Goal: Information Seeking & Learning: Check status

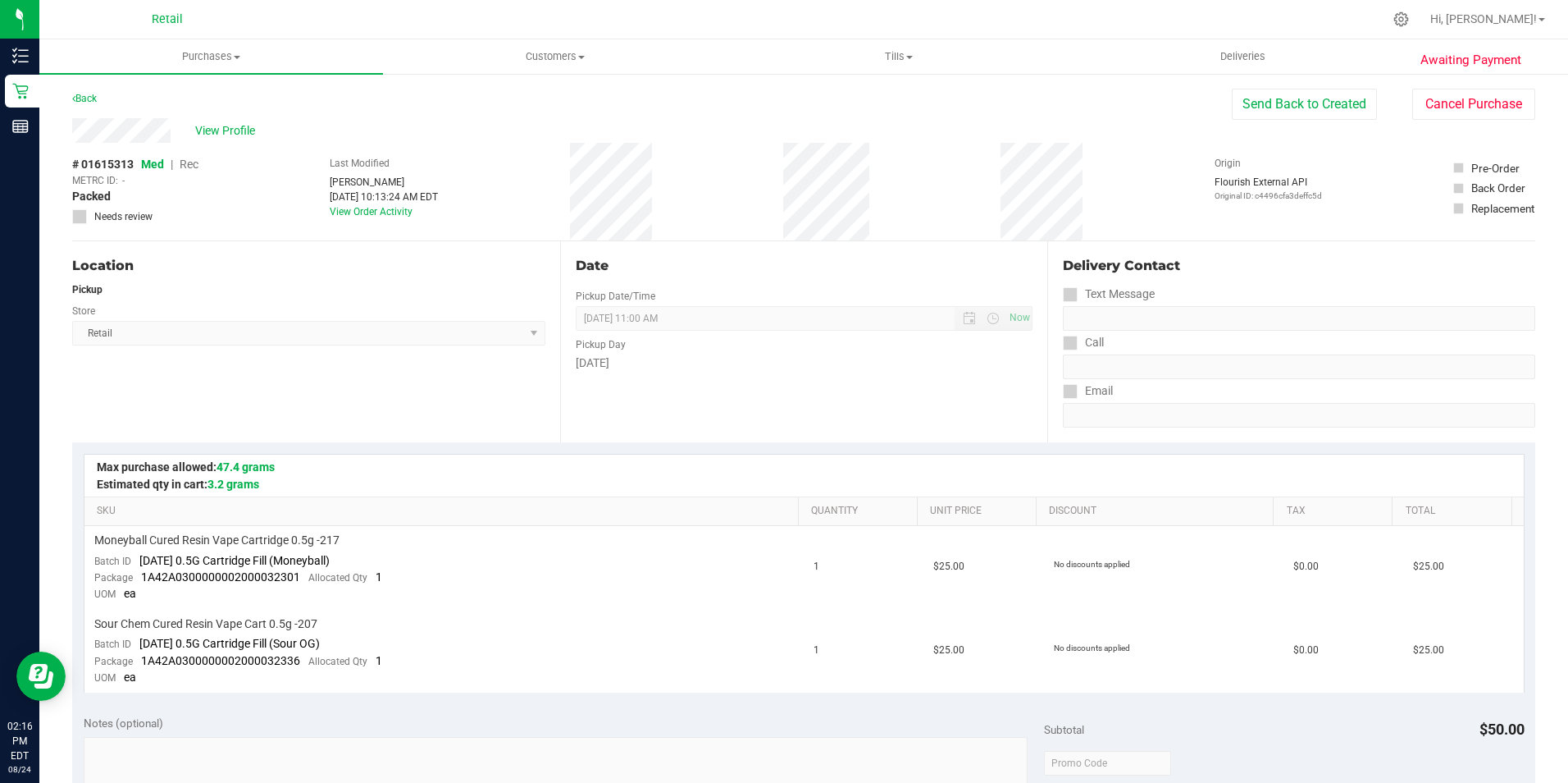
scroll to position [165, 0]
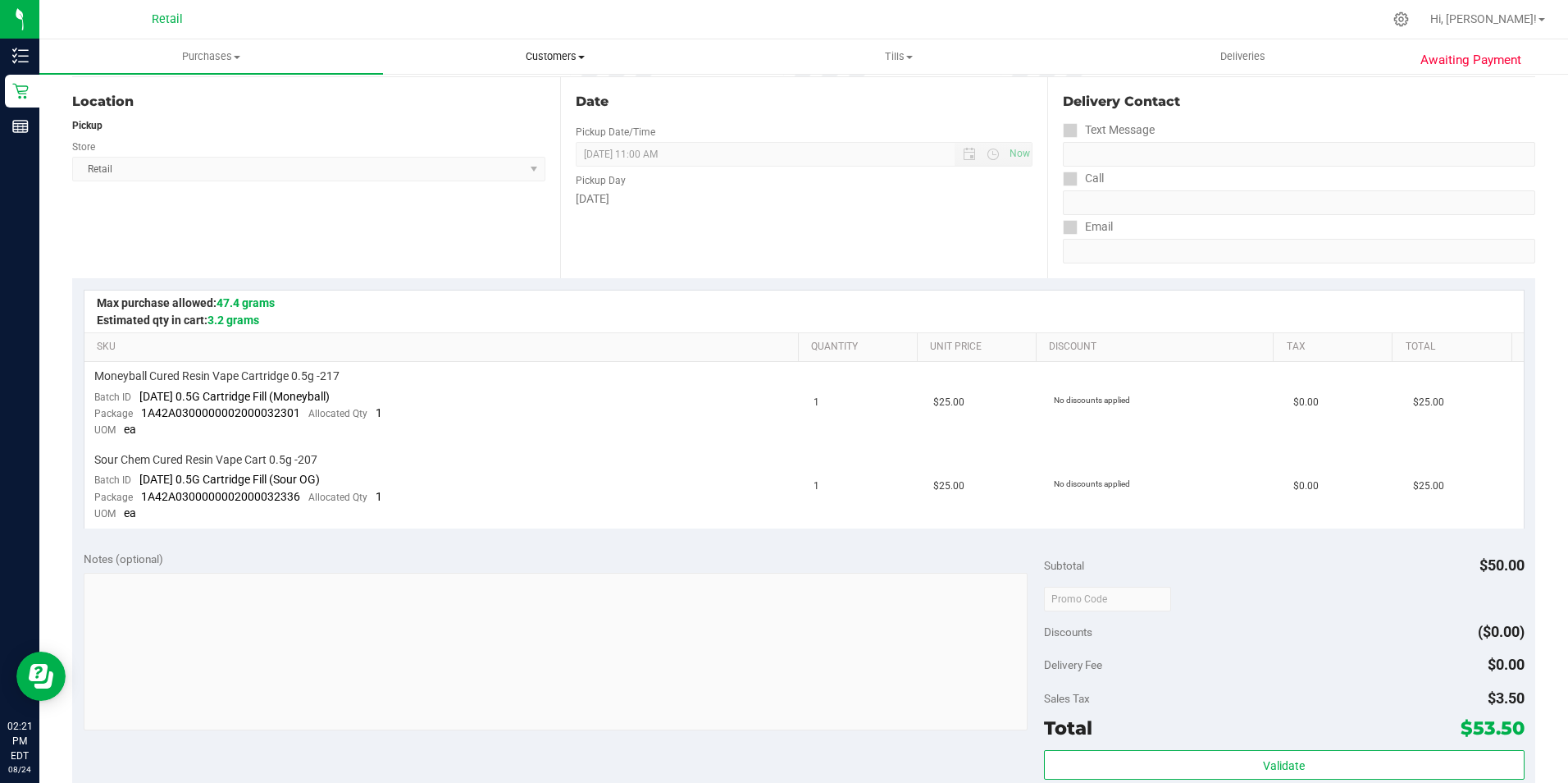
click at [557, 47] on uib-tab-heading "Customers All customers Add a new customer All physicians" at bounding box center [554, 56] width 342 height 33
click at [452, 92] on span "All customers" at bounding box center [443, 98] width 118 height 14
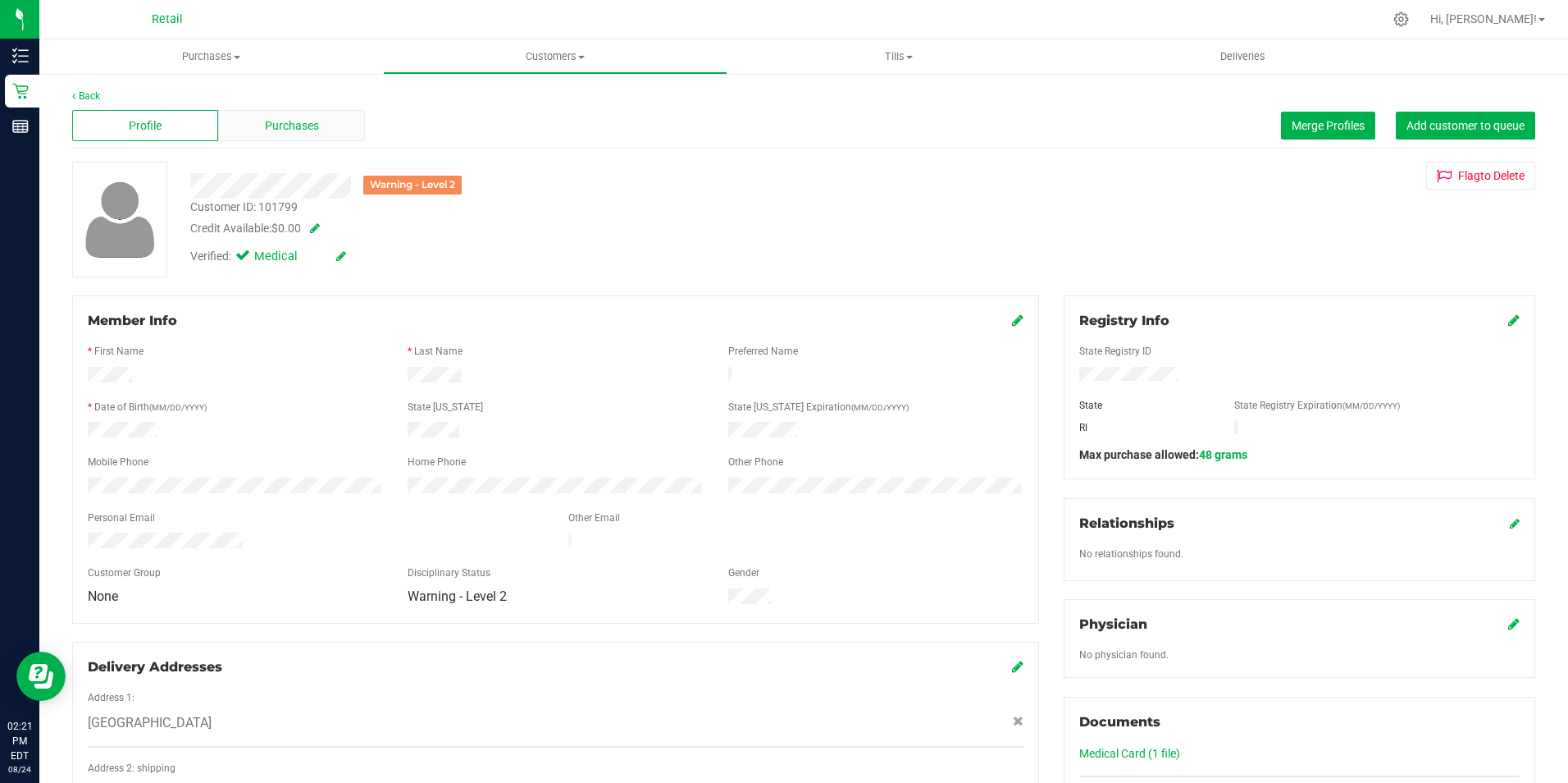
click at [265, 128] on span "Purchases" at bounding box center [292, 126] width 55 height 18
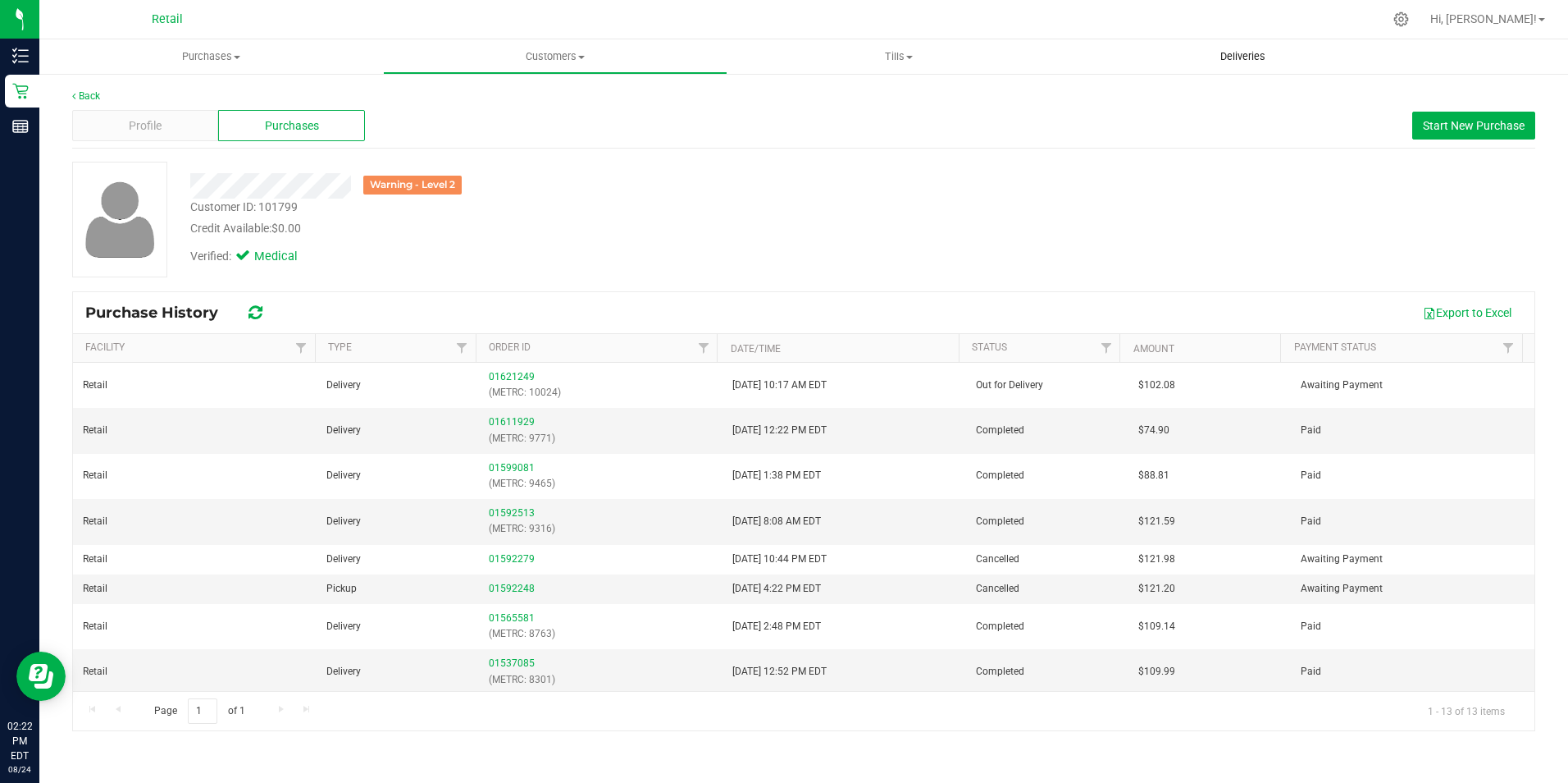
click at [1245, 50] on span "Deliveries" at bounding box center [1243, 56] width 90 height 15
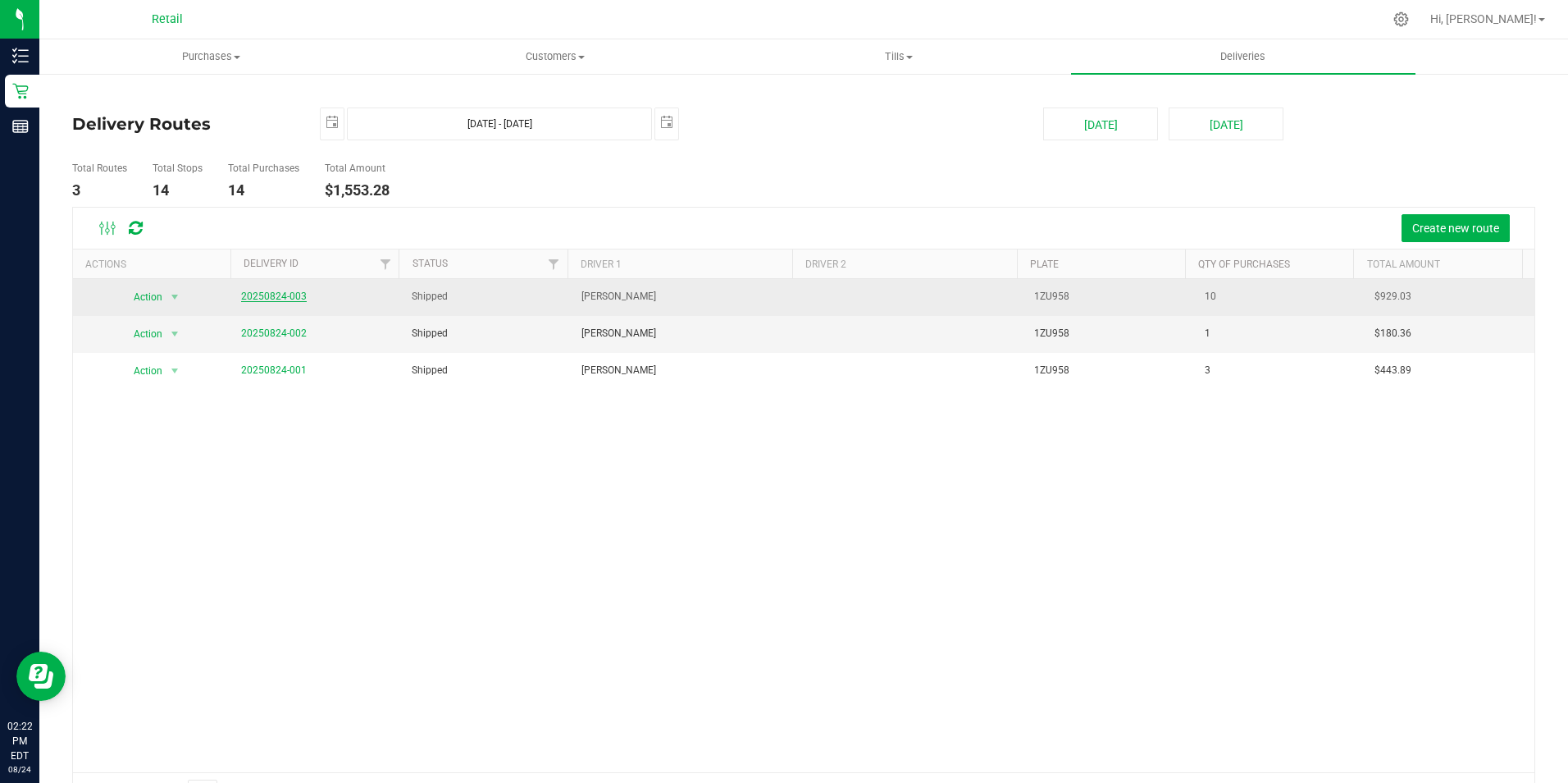
click at [282, 299] on link "20250824-003" at bounding box center [273, 296] width 66 height 11
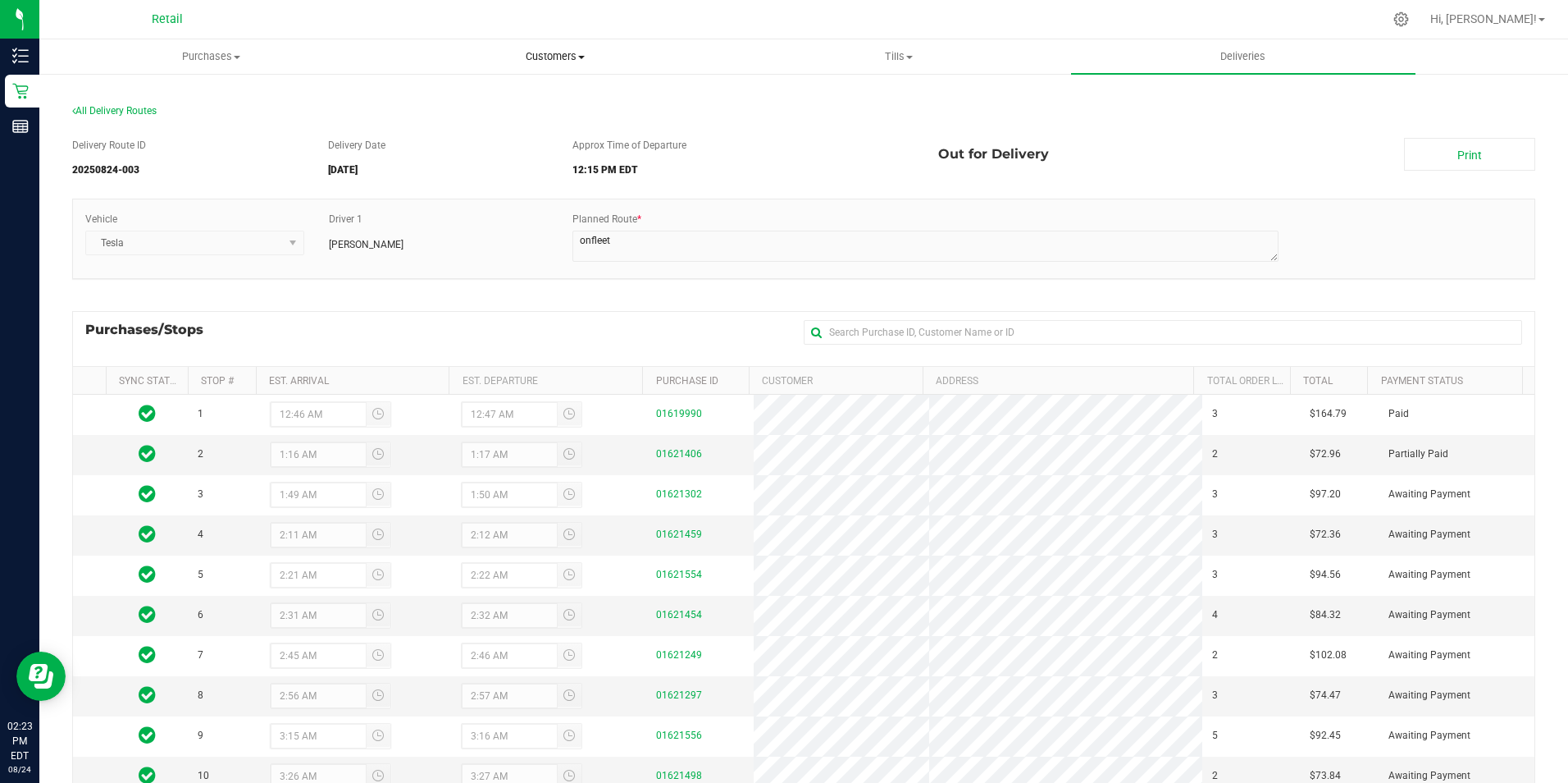
click at [570, 62] on span "Customers" at bounding box center [554, 56] width 342 height 15
click at [503, 99] on li "All customers" at bounding box center [555, 99] width 344 height 19
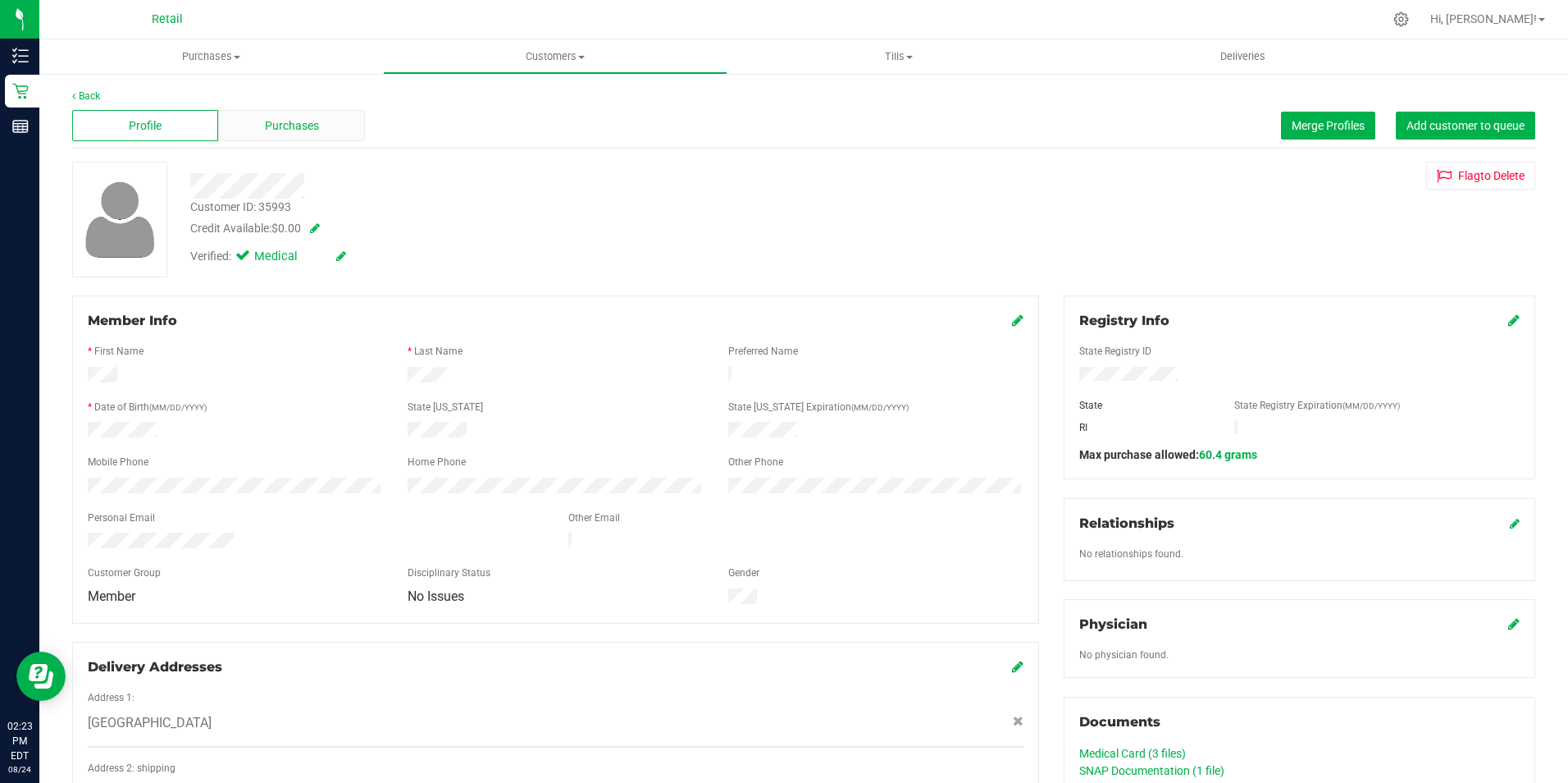
click at [293, 115] on div "Purchases" at bounding box center [291, 126] width 146 height 31
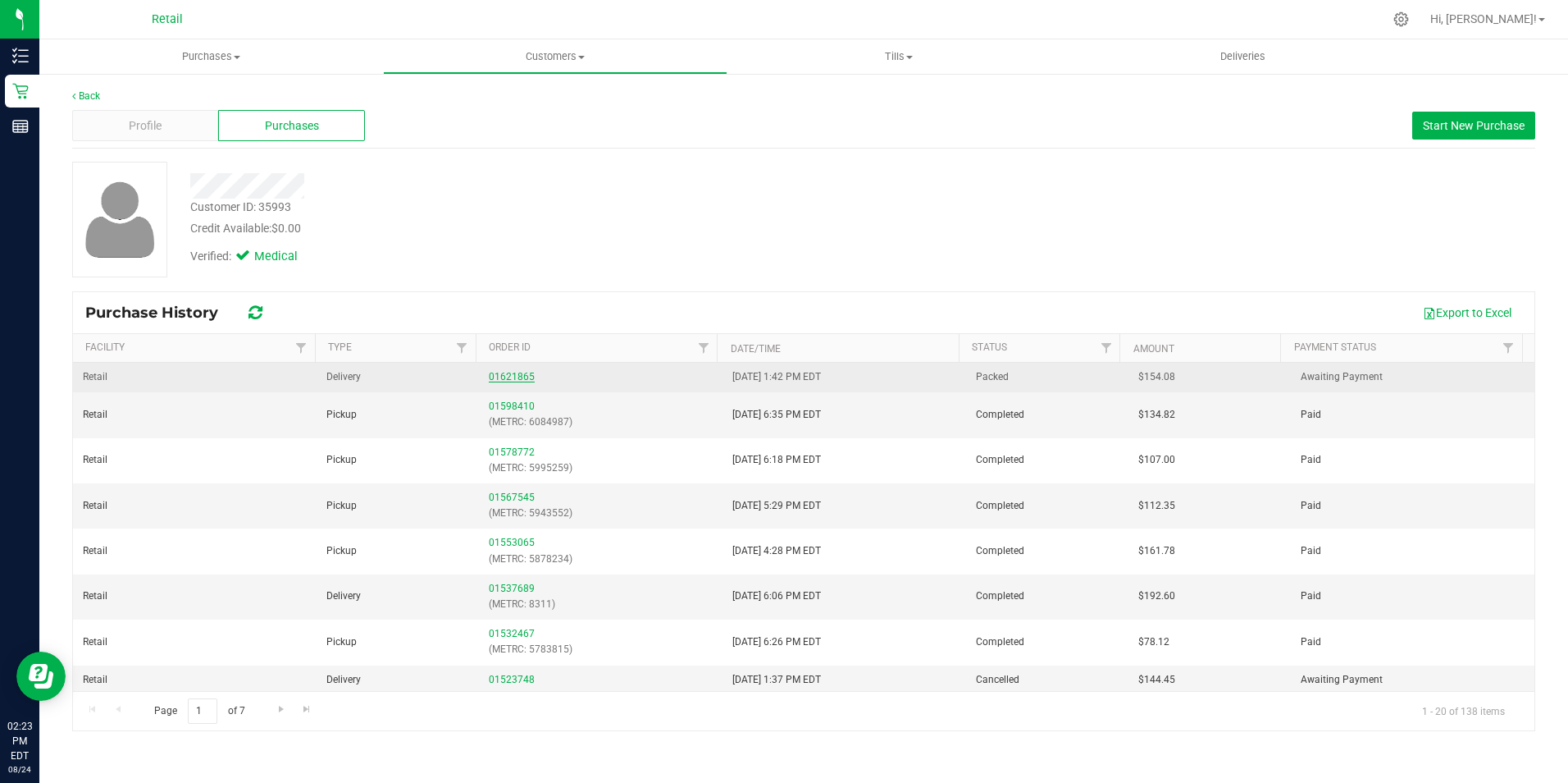
click at [491, 373] on link "01621865" at bounding box center [512, 376] width 46 height 11
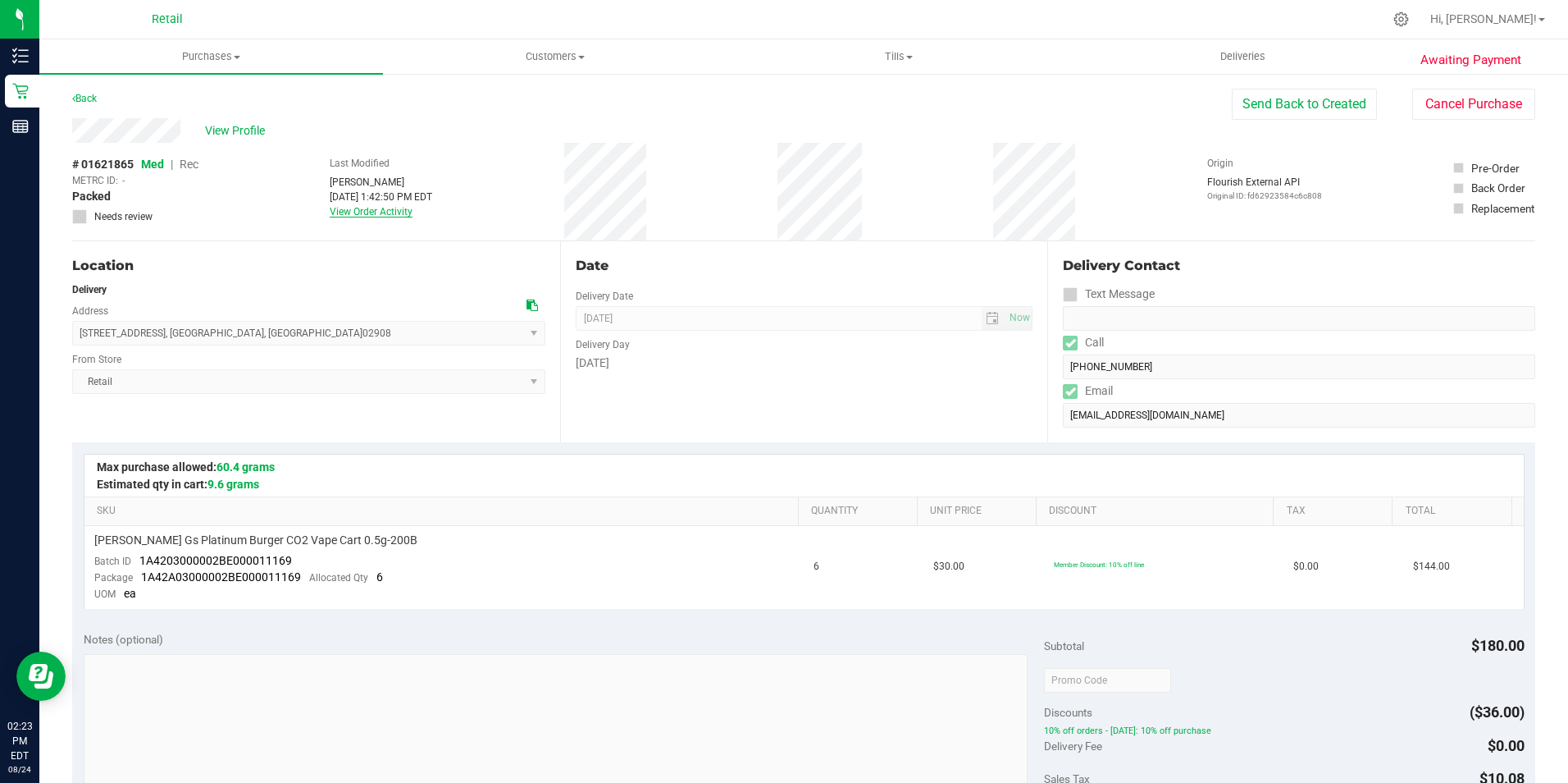
click at [394, 207] on link "View Order Activity" at bounding box center [371, 212] width 83 height 11
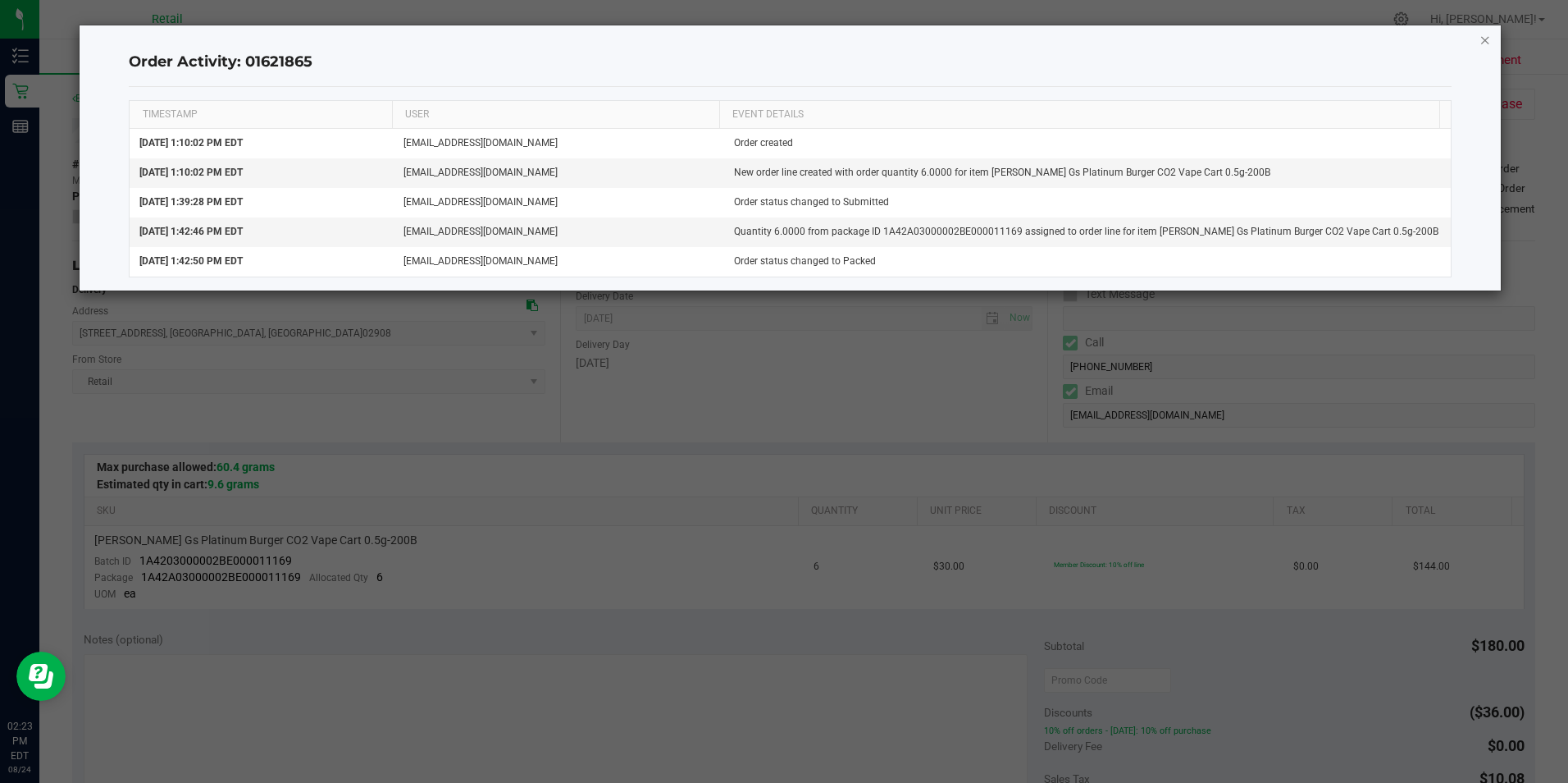
click at [1488, 41] on icon "button" at bounding box center [1485, 39] width 11 height 19
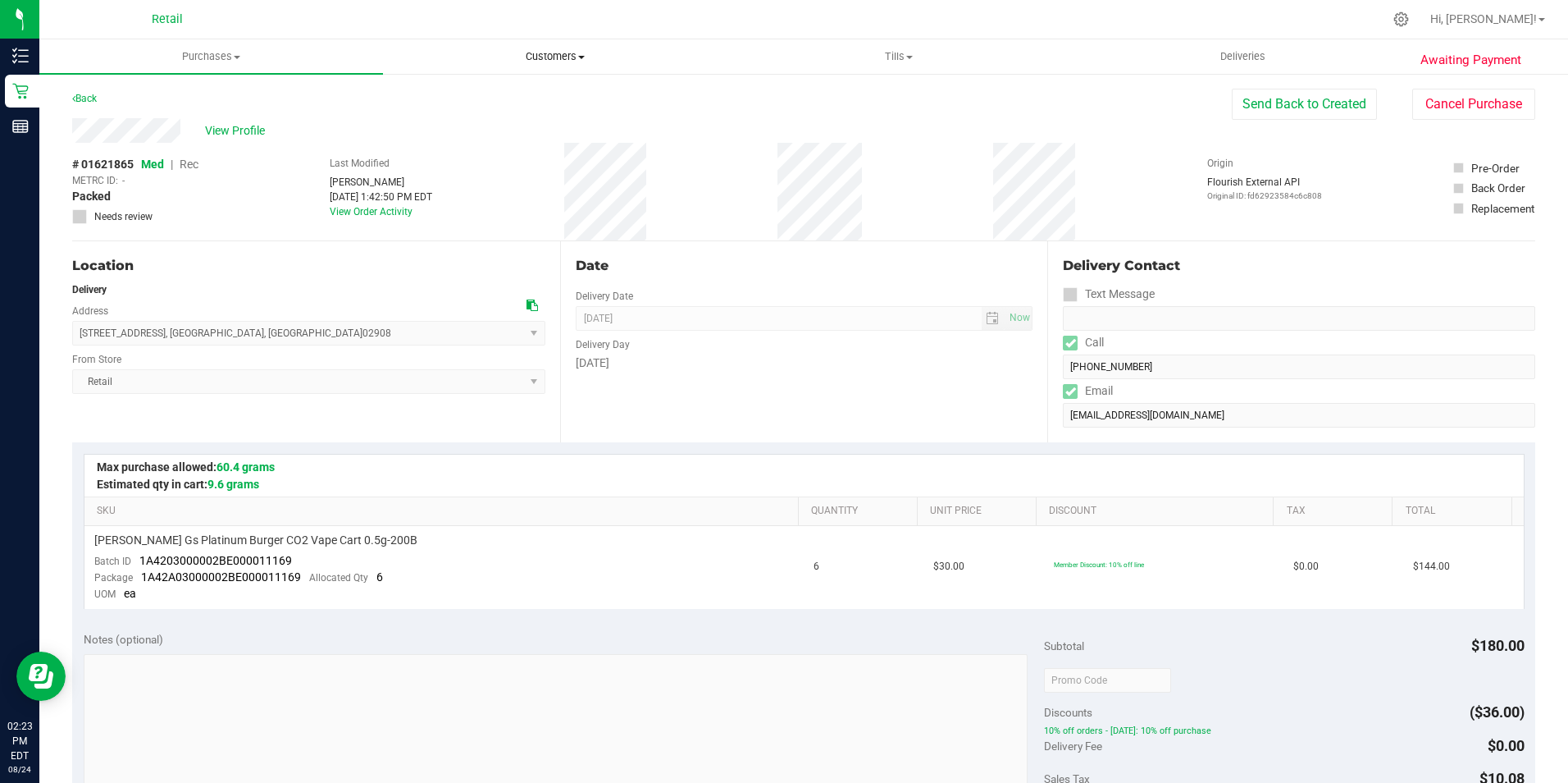
click at [566, 47] on uib-tab-heading "Customers All customers Add a new customer All physicians" at bounding box center [554, 56] width 342 height 33
click at [461, 104] on span "All customers" at bounding box center [443, 98] width 118 height 14
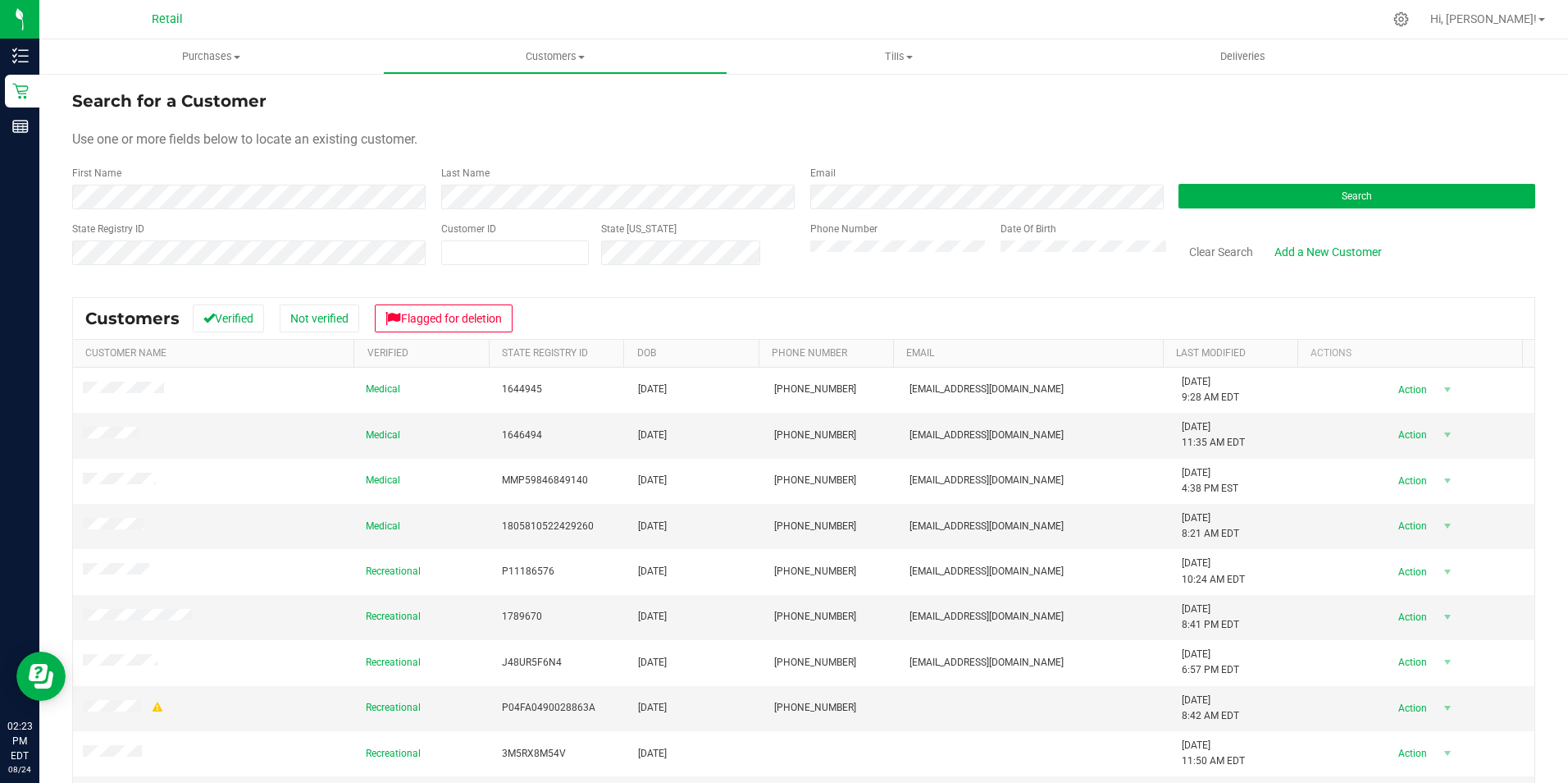
click at [316, 211] on form "Search for a Customer Use one or more fields below to locate an existing custom…" at bounding box center [804, 184] width 1464 height 191
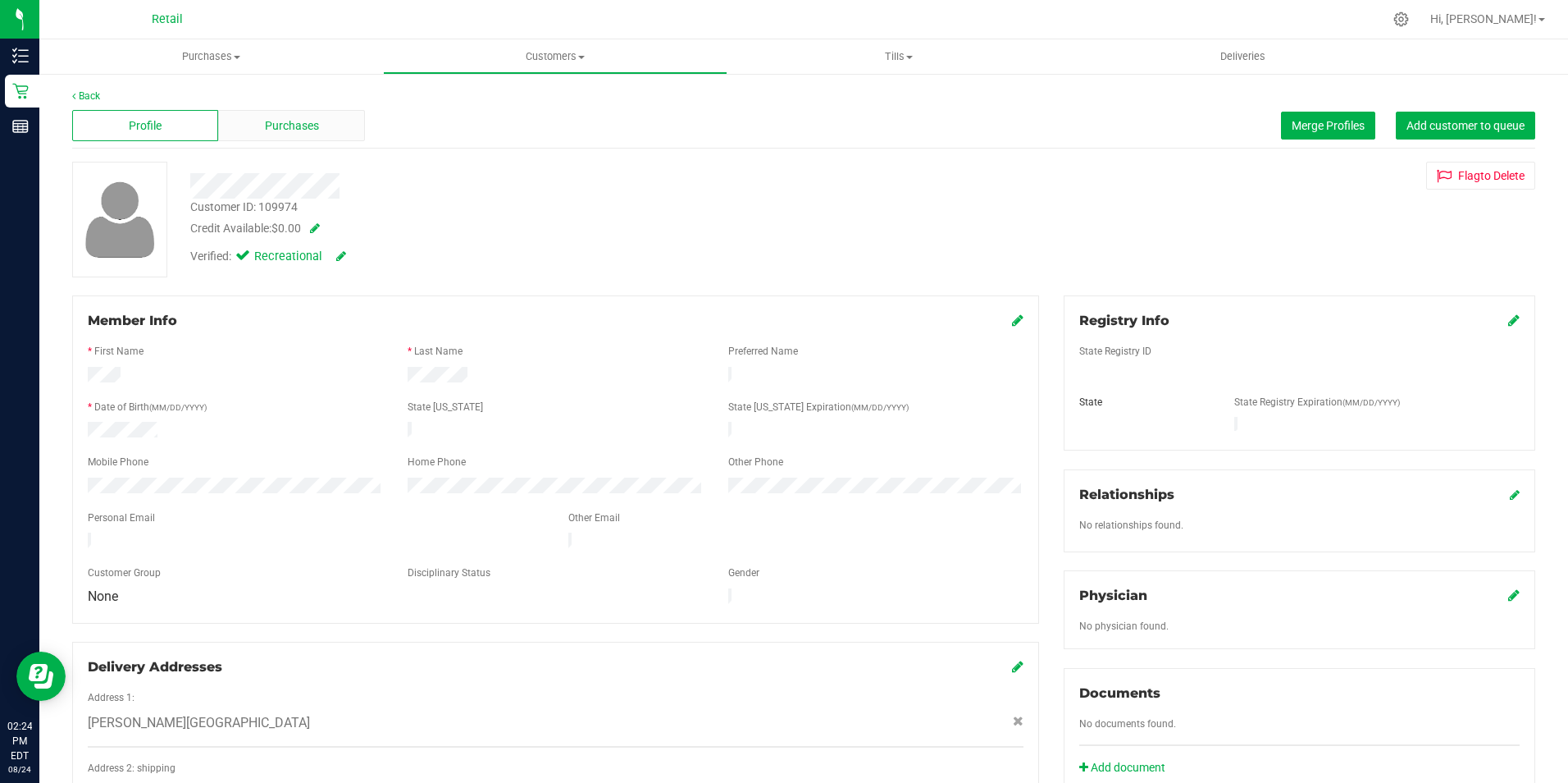
click at [298, 130] on span "Purchases" at bounding box center [292, 126] width 55 height 18
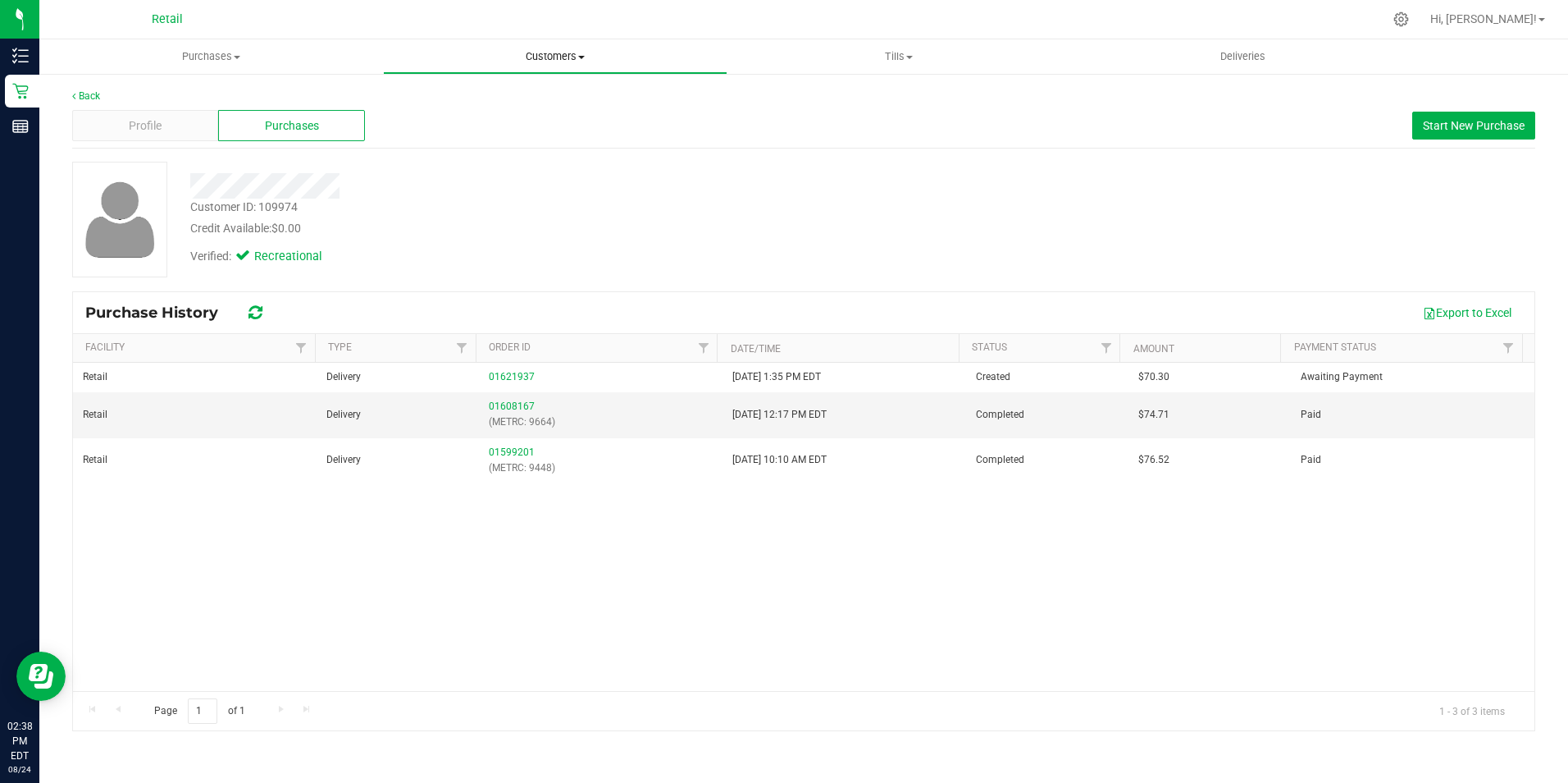
click at [579, 55] on span at bounding box center [581, 57] width 6 height 4
click at [481, 105] on span "All customers" at bounding box center [443, 98] width 118 height 14
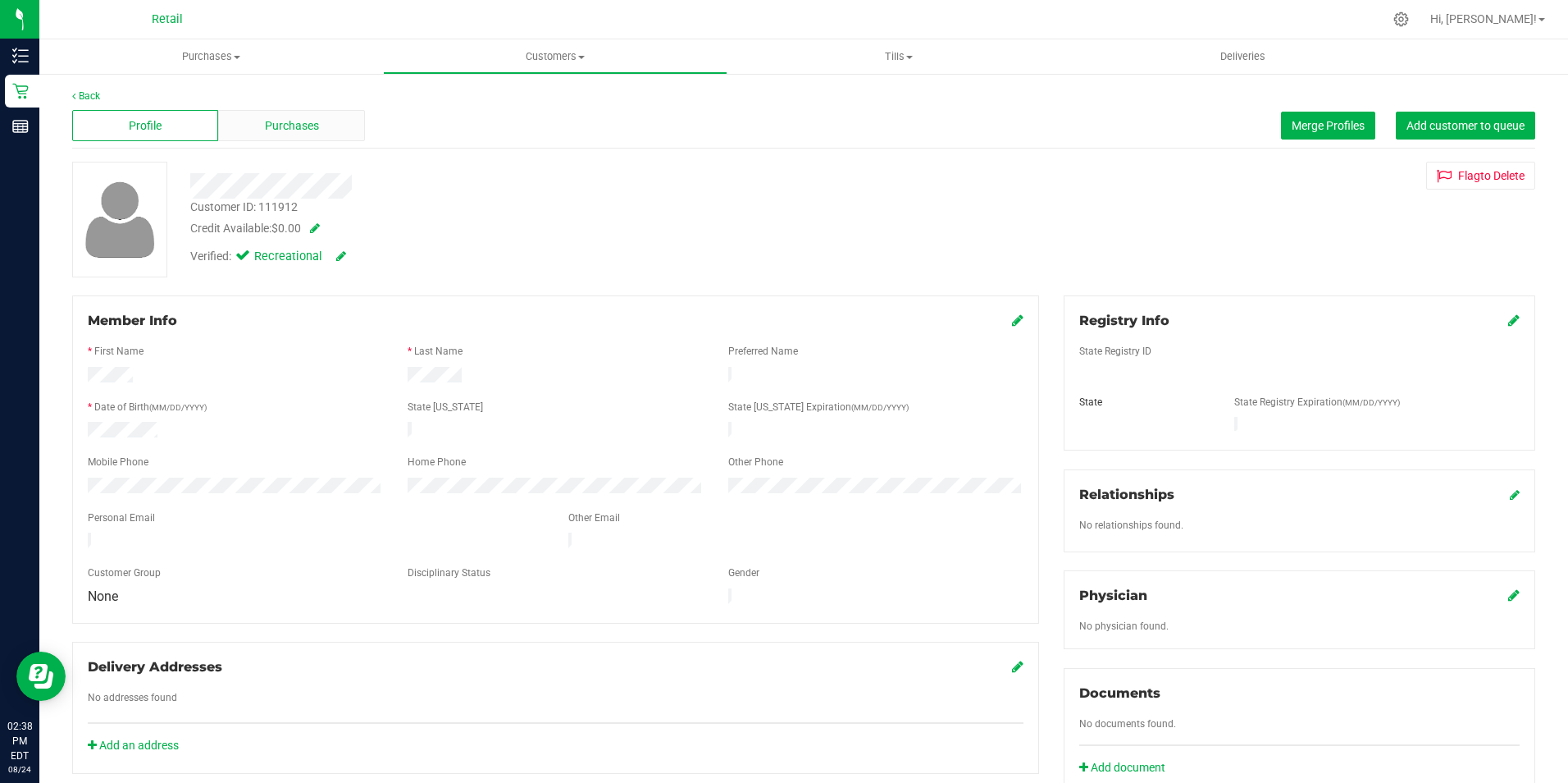
click at [297, 121] on span "Purchases" at bounding box center [292, 126] width 55 height 18
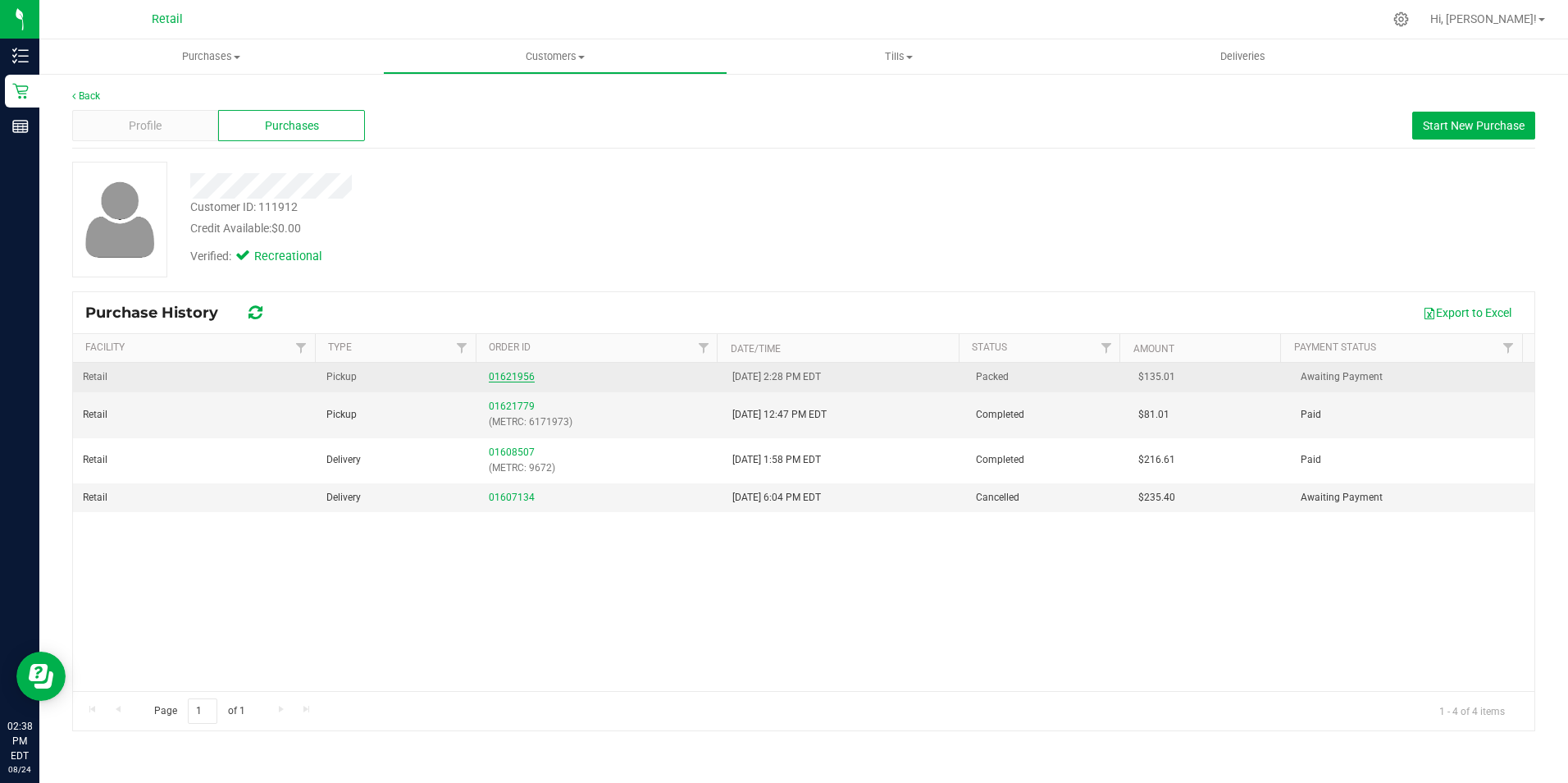
click at [495, 376] on link "01621956" at bounding box center [512, 376] width 46 height 11
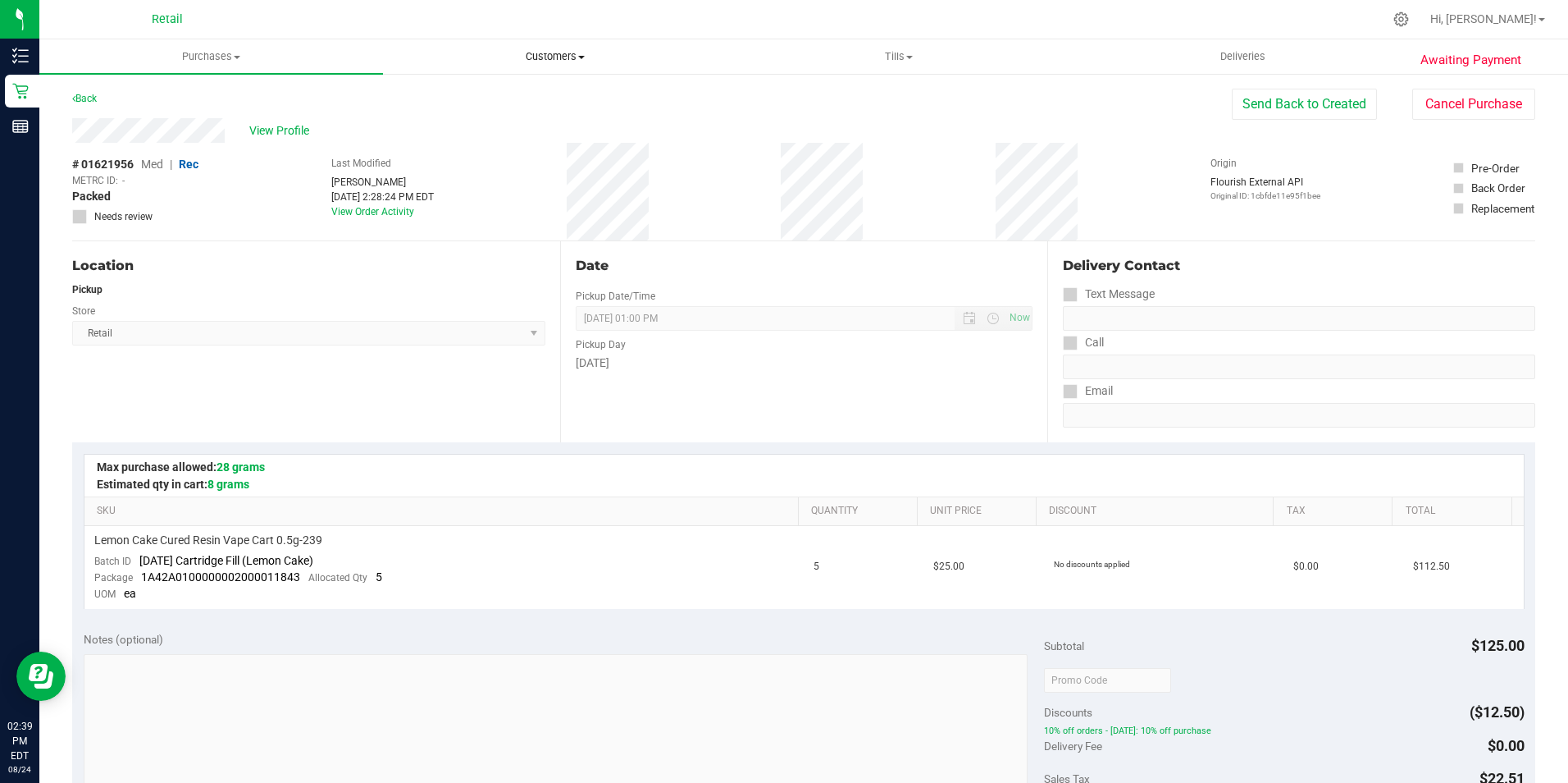
click at [543, 50] on span "Customers" at bounding box center [554, 56] width 342 height 15
click at [414, 99] on span "All customers" at bounding box center [443, 98] width 118 height 14
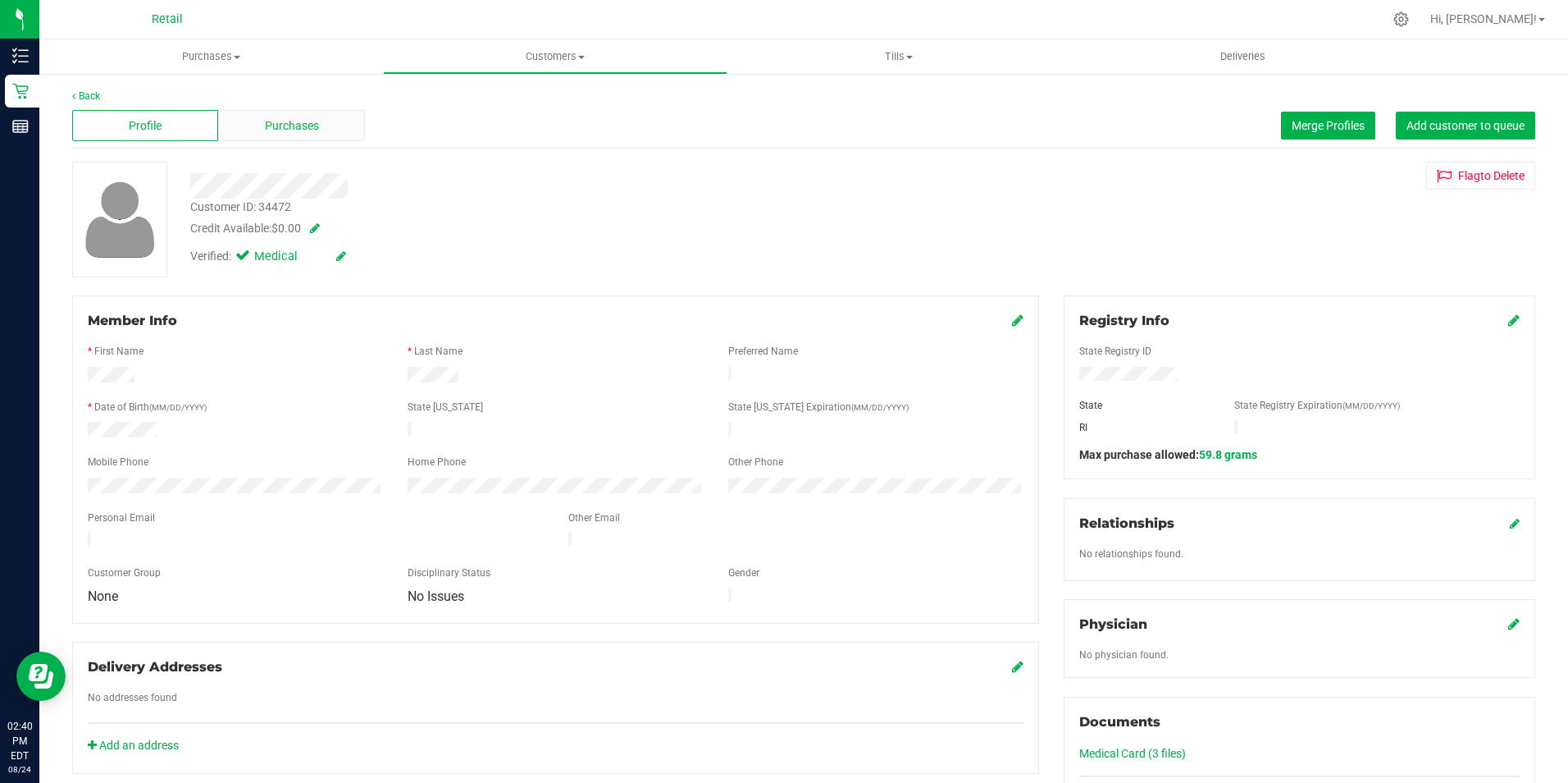
click at [281, 120] on span "Purchases" at bounding box center [292, 126] width 55 height 18
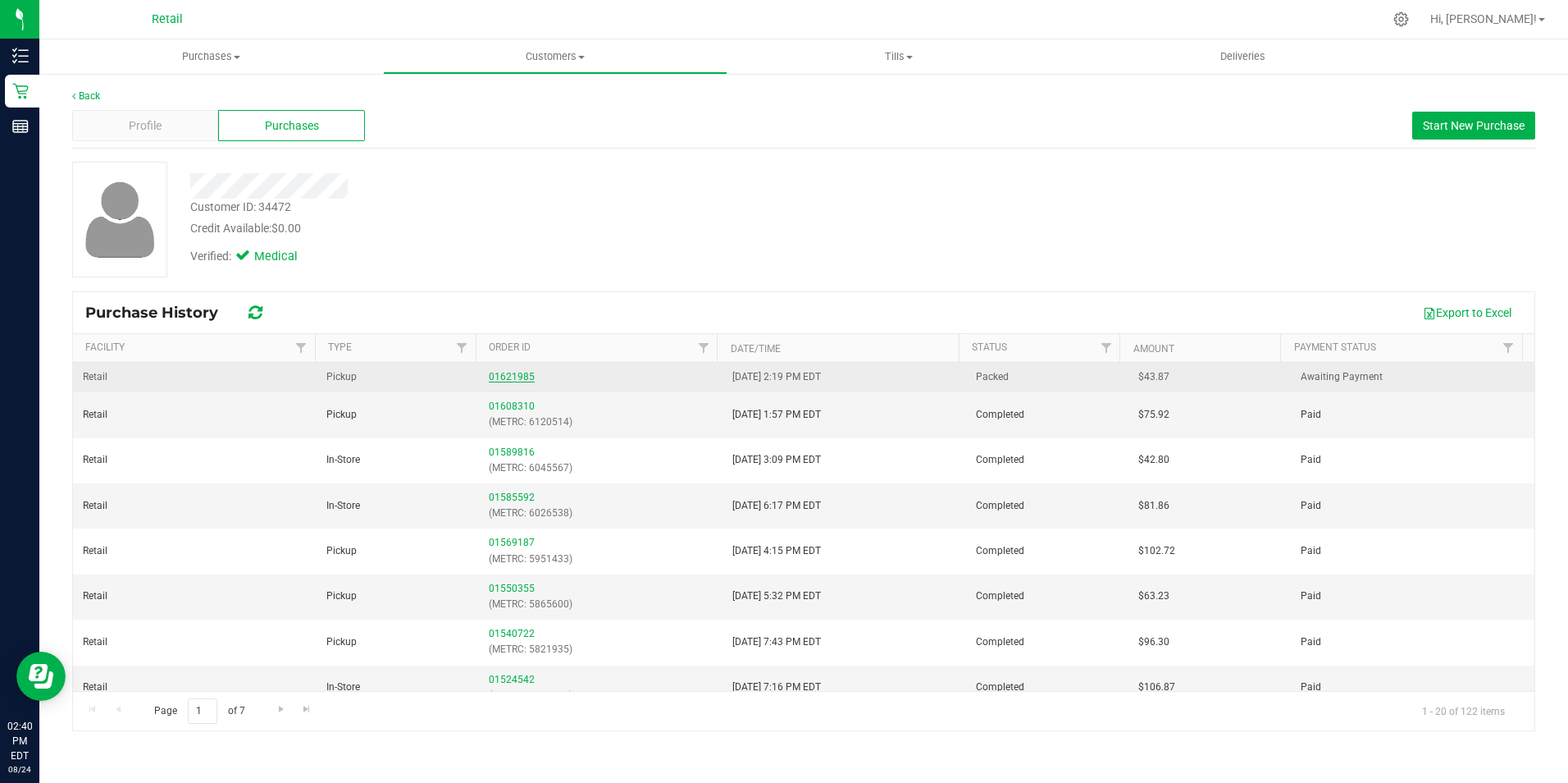
click at [507, 372] on link "01621985" at bounding box center [512, 376] width 46 height 11
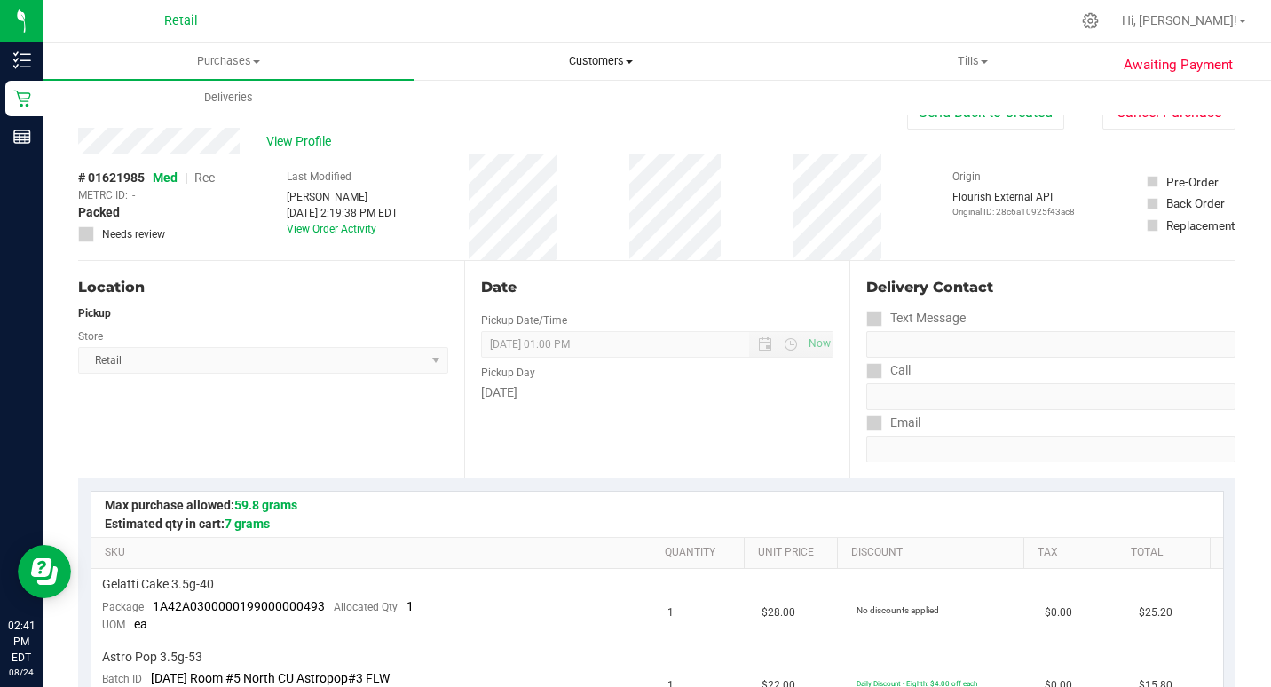
click at [422, 65] on span "Customers" at bounding box center [600, 61] width 370 height 16
click at [583, 52] on uib-tab-heading "Customers All customers Add a new customer All physicians" at bounding box center [601, 61] width 372 height 37
click at [605, 50] on uib-tab-heading "Customers All customers Add a new customer All physicians" at bounding box center [601, 61] width 372 height 37
click at [480, 106] on span "All customers" at bounding box center [479, 106] width 128 height 15
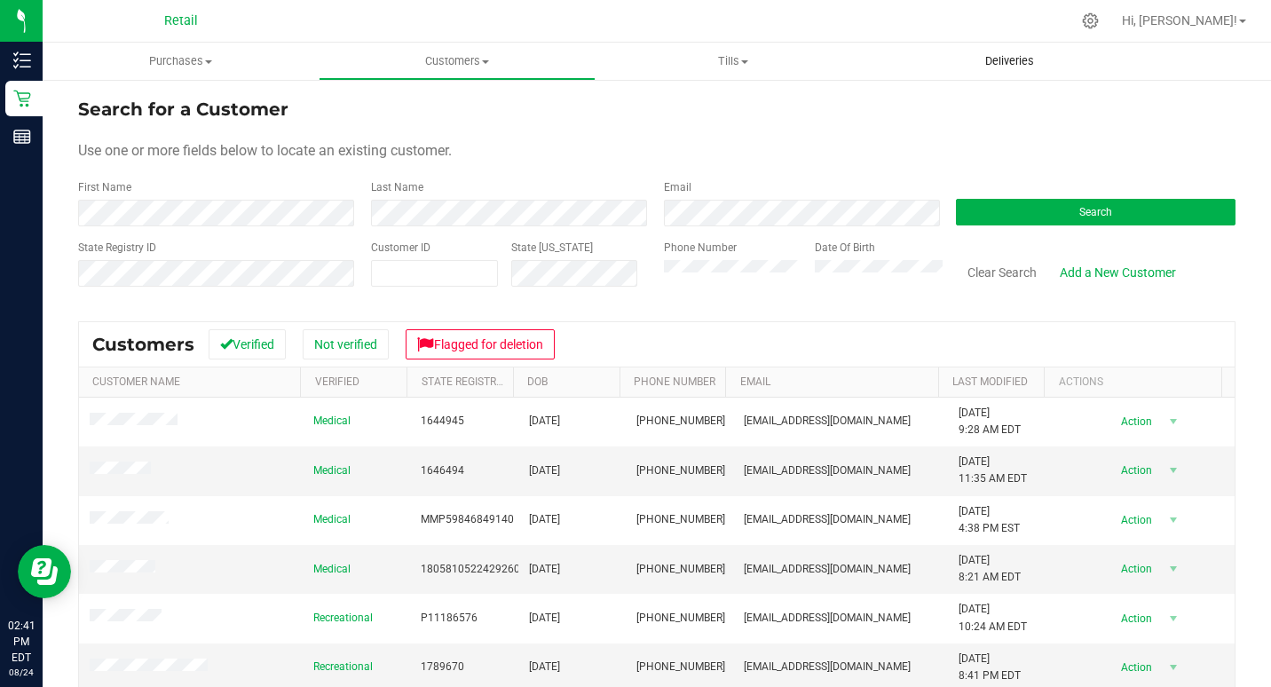
click at [1027, 51] on uib-tab-heading "Deliveries" at bounding box center [1010, 61] width 274 height 36
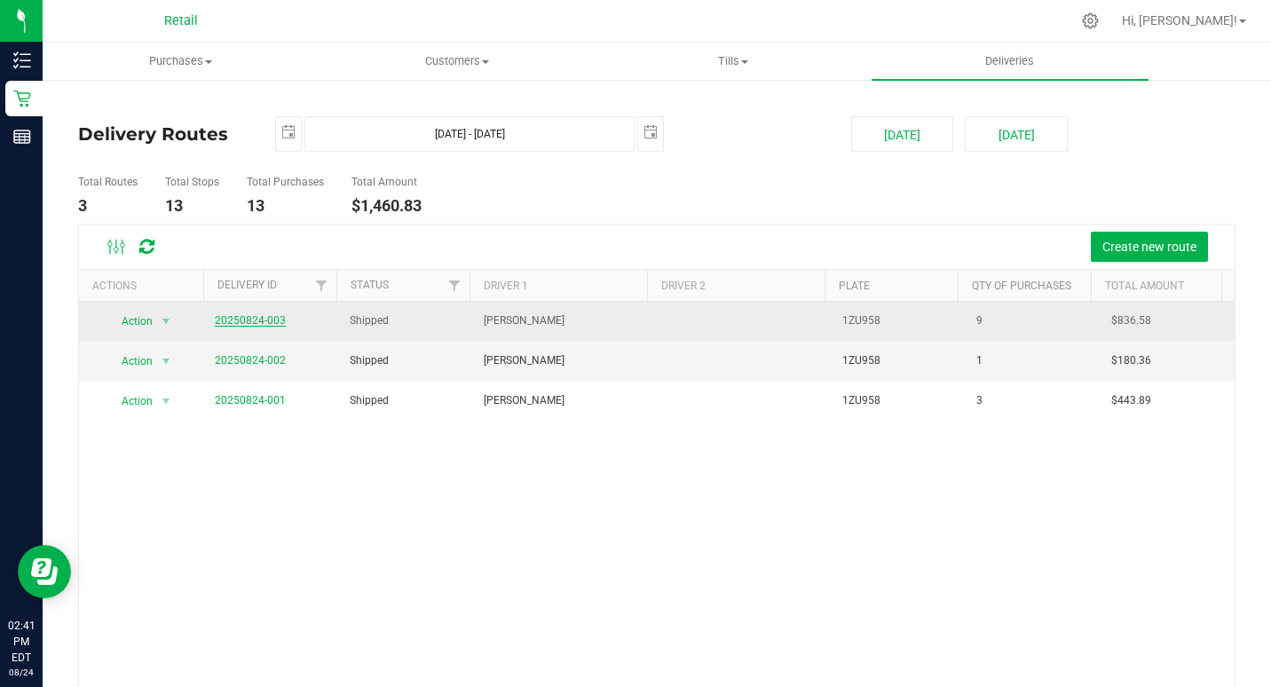
click at [241, 314] on link "20250824-003" at bounding box center [250, 320] width 71 height 12
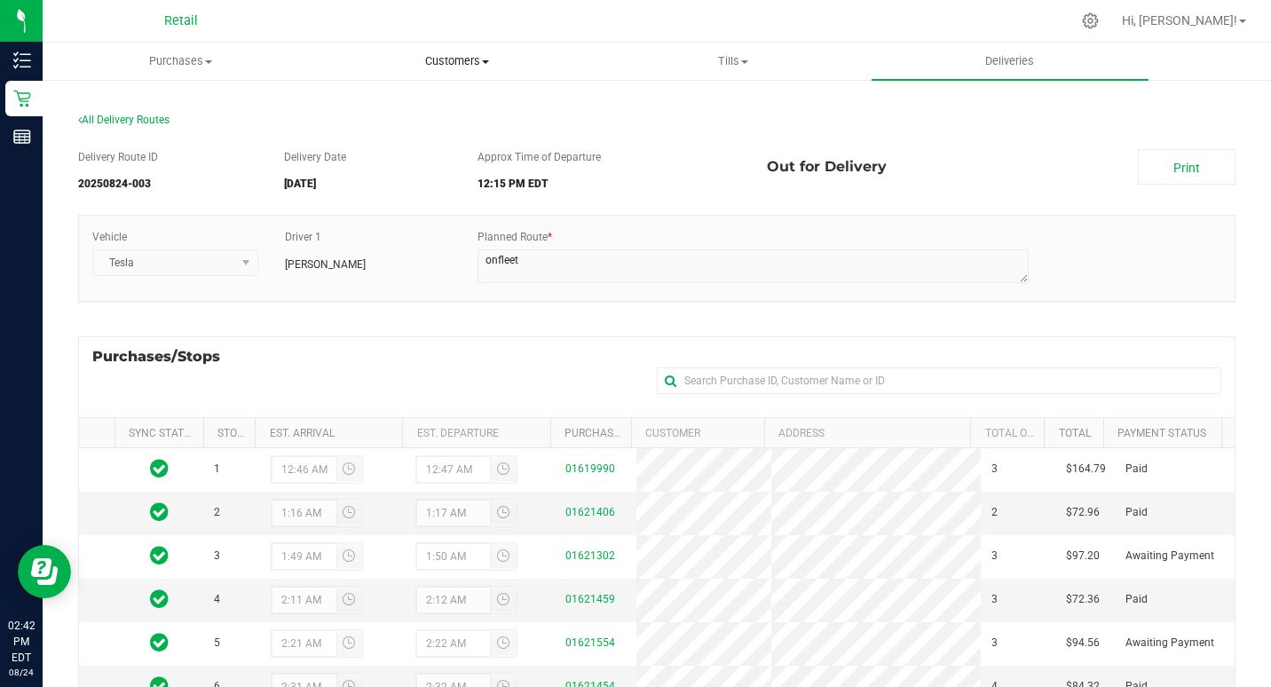
click at [471, 61] on span "Customers" at bounding box center [457, 61] width 274 height 16
click at [426, 113] on span "All customers" at bounding box center [383, 106] width 128 height 15
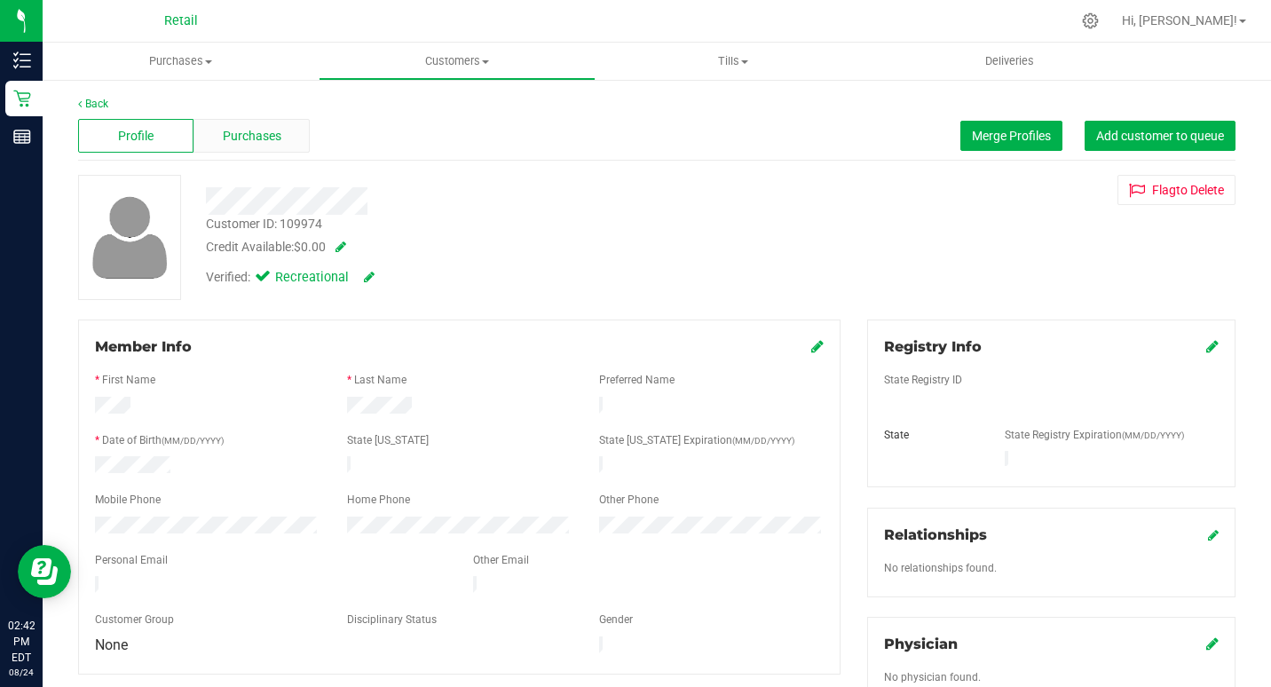
click at [256, 129] on span "Purchases" at bounding box center [252, 136] width 59 height 19
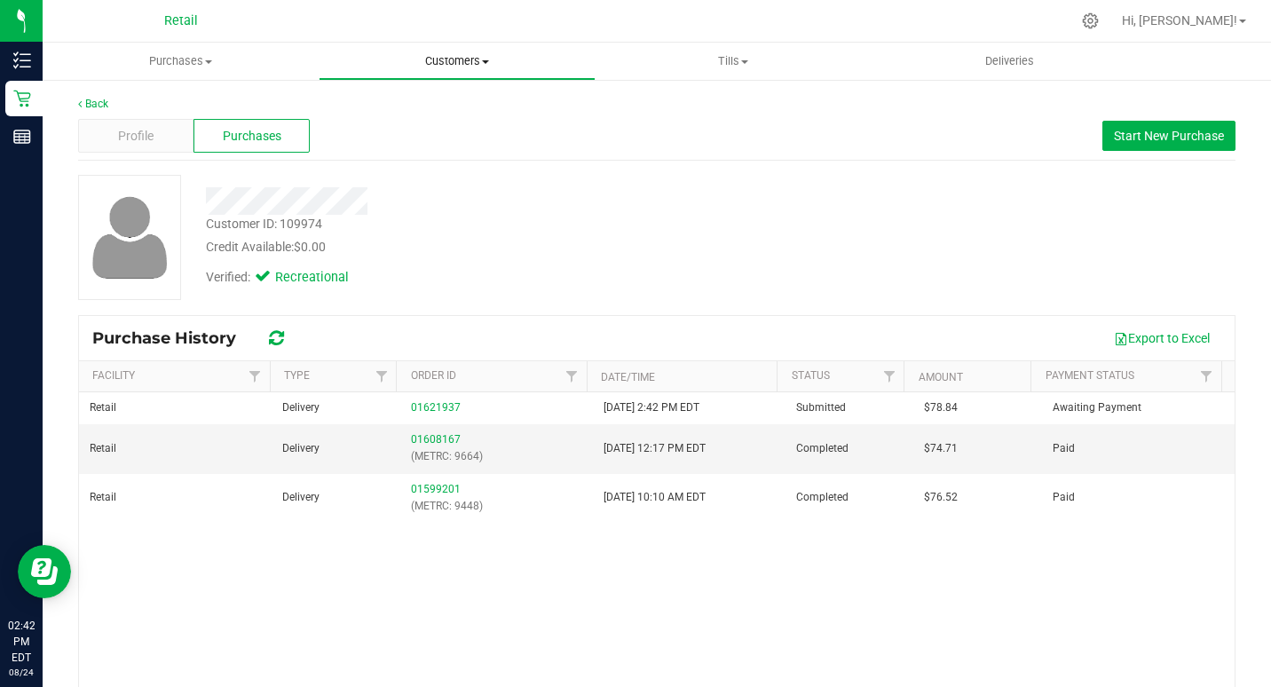
click at [491, 66] on span "Customers" at bounding box center [457, 61] width 274 height 16
click at [398, 103] on span "All customers" at bounding box center [383, 106] width 128 height 15
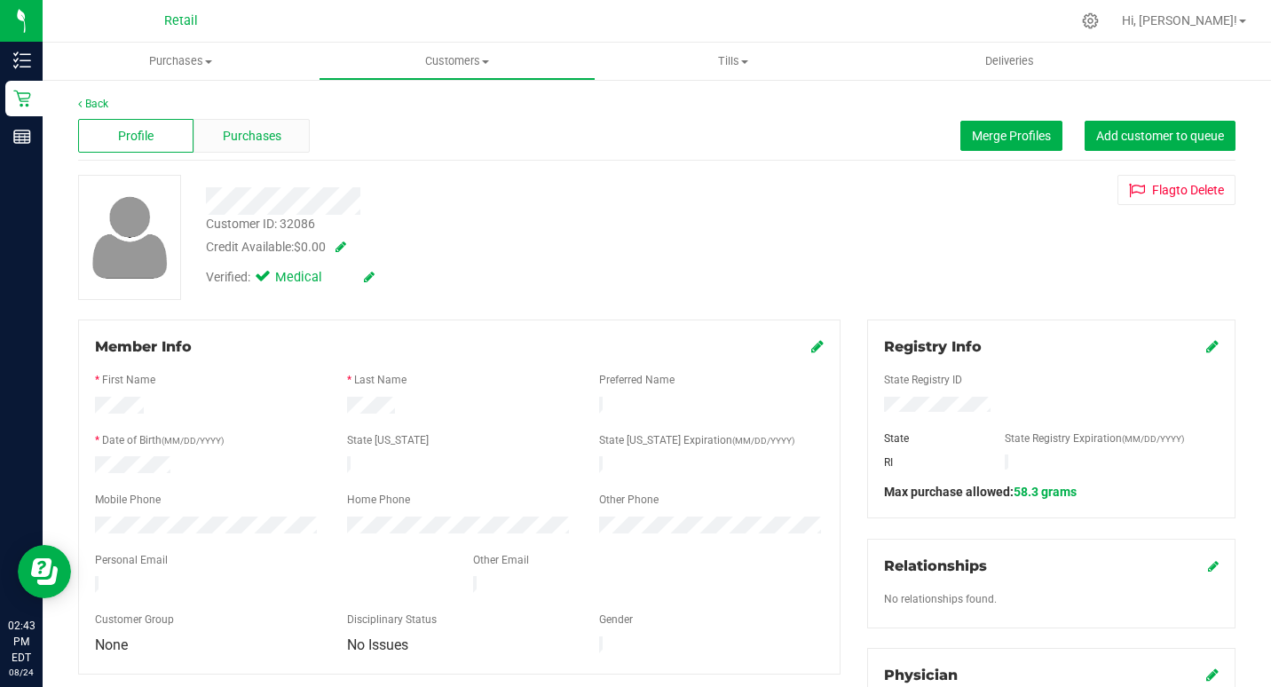
click at [277, 135] on span "Purchases" at bounding box center [252, 136] width 59 height 19
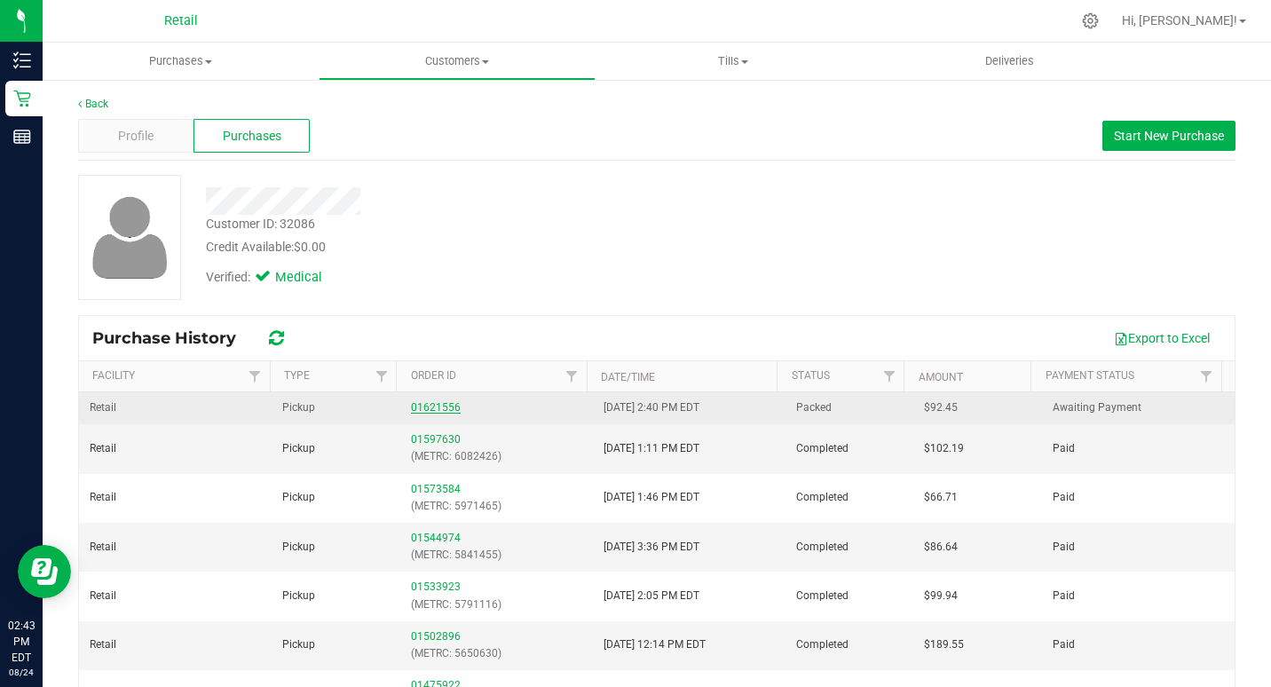
click at [426, 408] on link "01621556" at bounding box center [436, 407] width 50 height 12
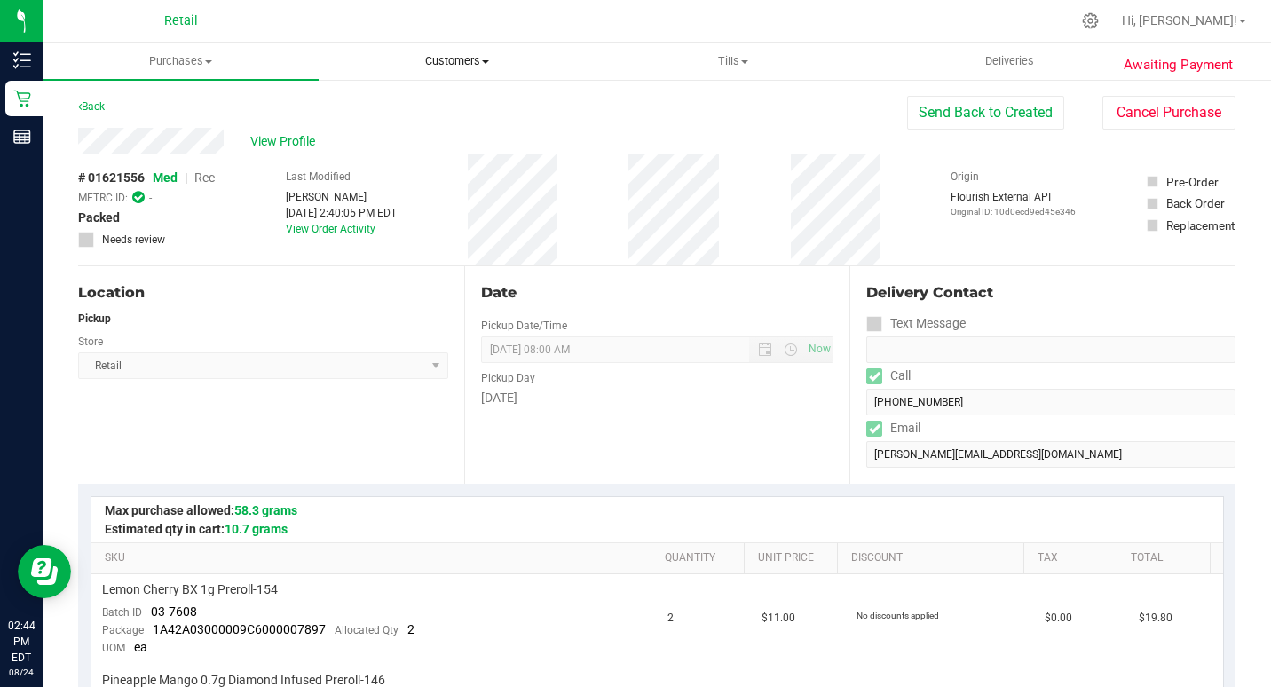
click at [454, 51] on uib-tab-heading "Customers All customers Add a new customer All physicians" at bounding box center [457, 61] width 274 height 36
click at [374, 110] on span "All customers" at bounding box center [383, 106] width 128 height 15
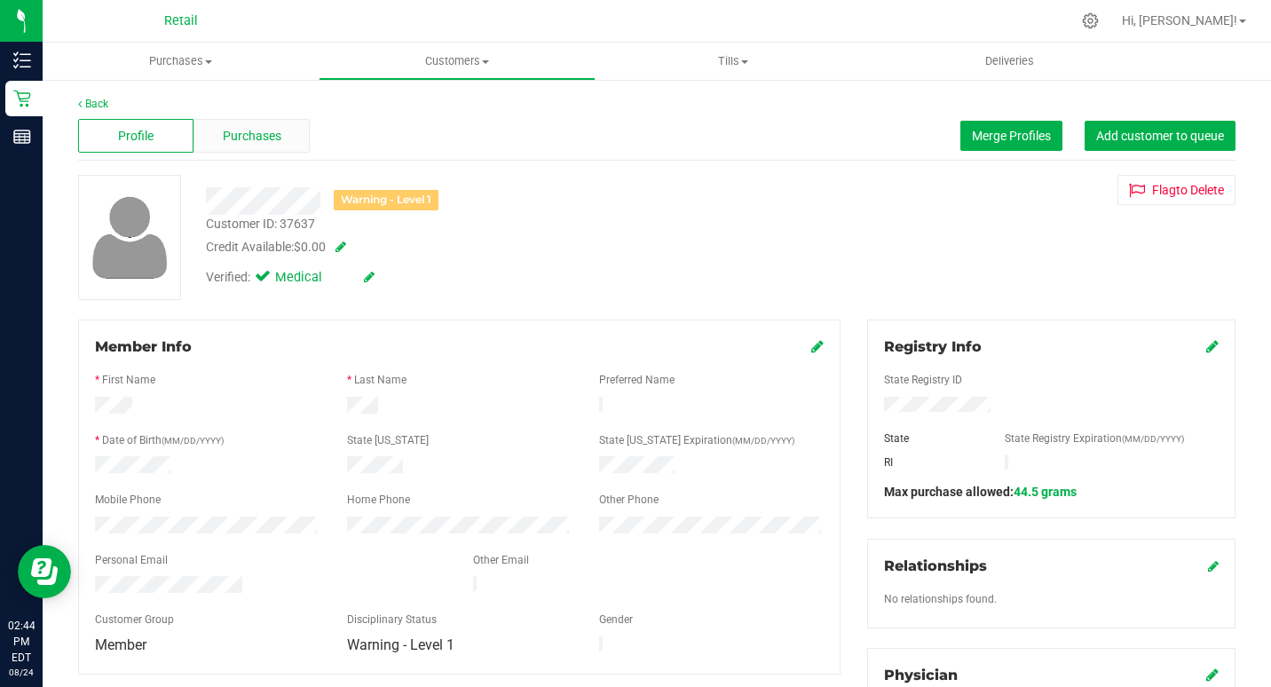
click at [223, 136] on span "Purchases" at bounding box center [252, 136] width 59 height 19
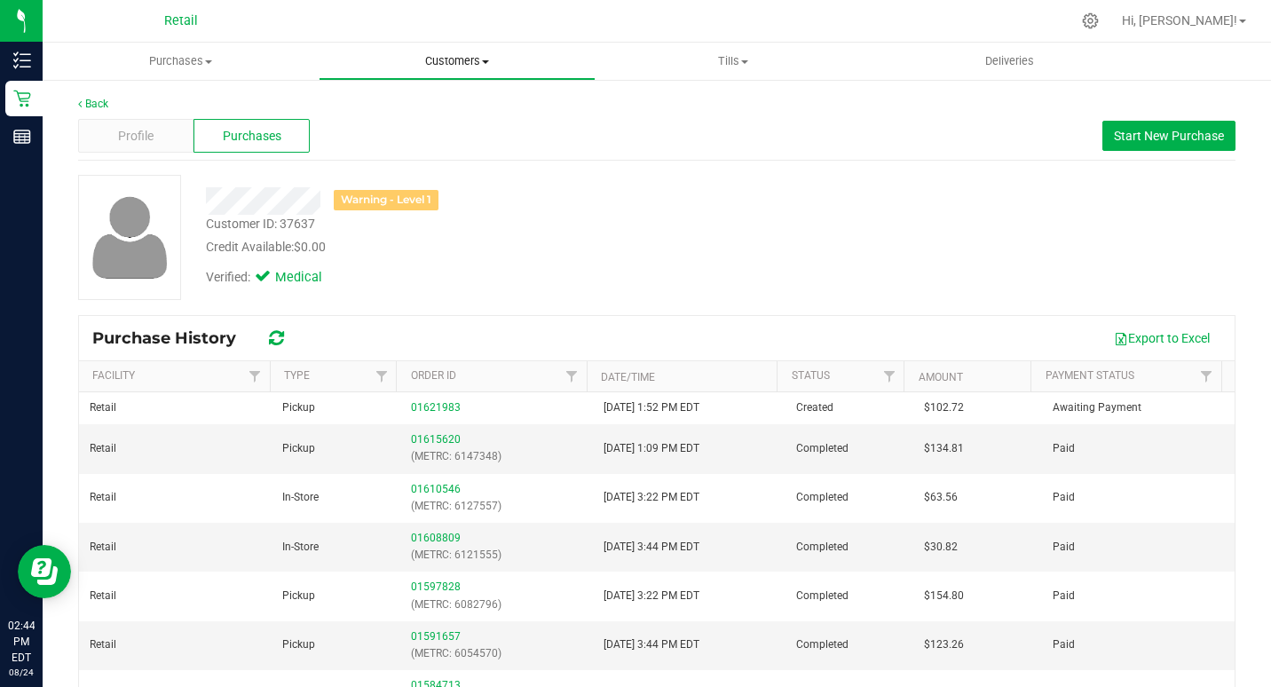
click at [455, 59] on span "Customers" at bounding box center [457, 61] width 274 height 16
click at [385, 112] on span "All customers" at bounding box center [383, 106] width 128 height 15
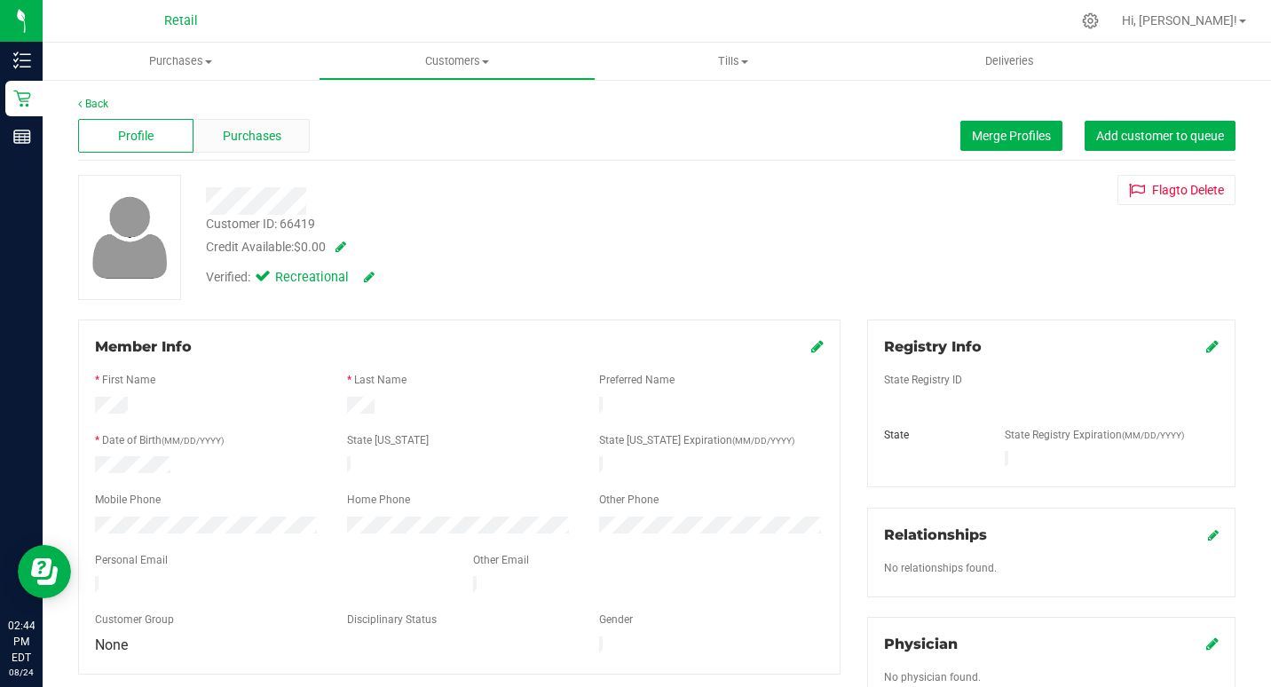
click at [264, 138] on span "Purchases" at bounding box center [252, 136] width 59 height 19
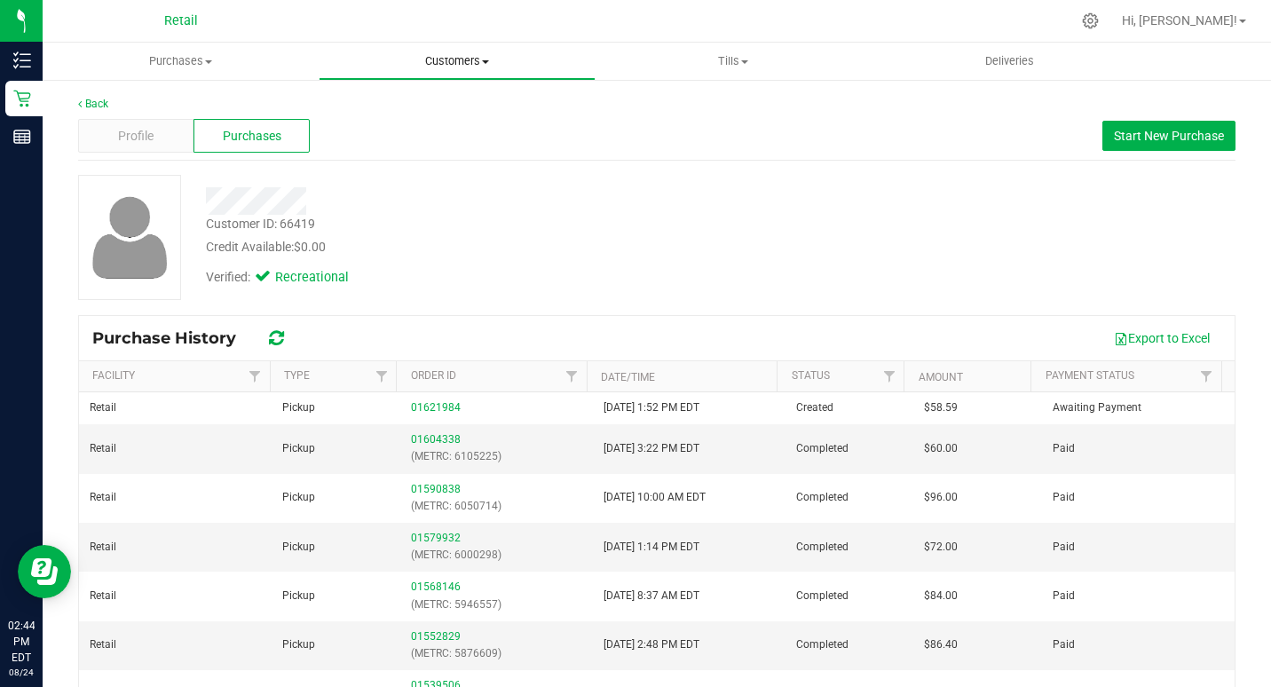
click at [470, 52] on uib-tab-heading "Customers All customers Add a new customer All physicians" at bounding box center [457, 61] width 274 height 36
click at [416, 107] on span "All customers" at bounding box center [383, 106] width 128 height 15
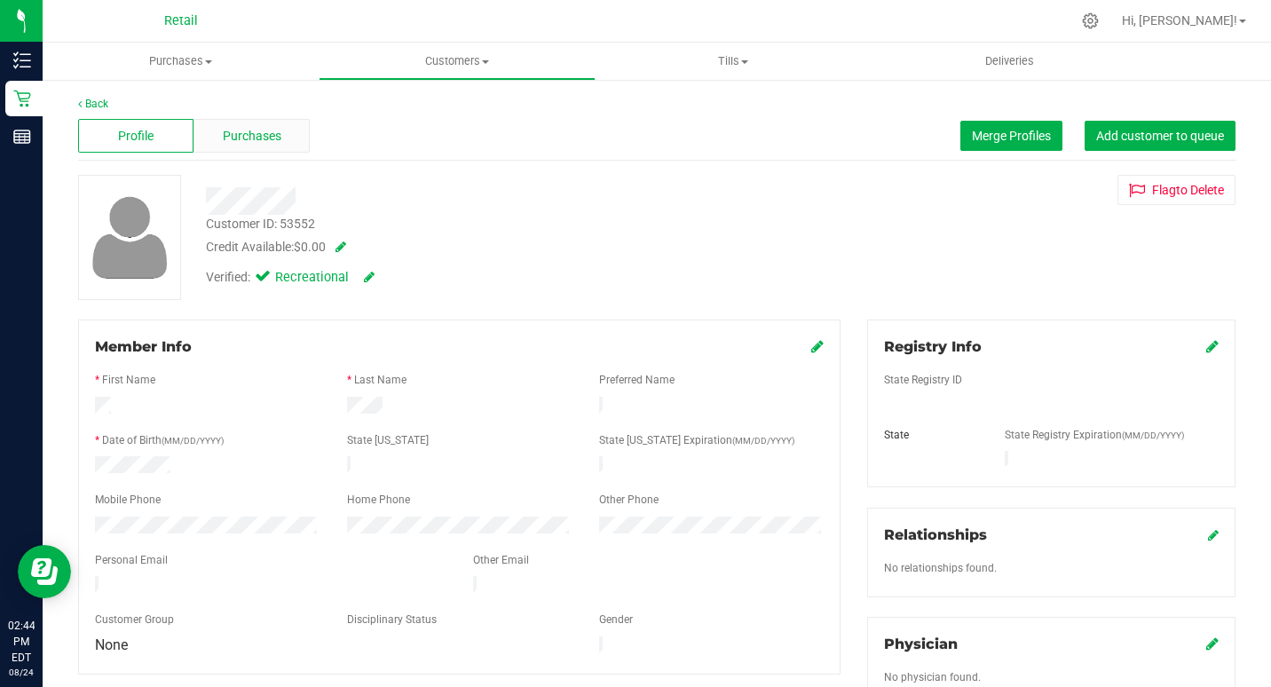
click at [283, 128] on div "Purchases" at bounding box center [251, 136] width 115 height 34
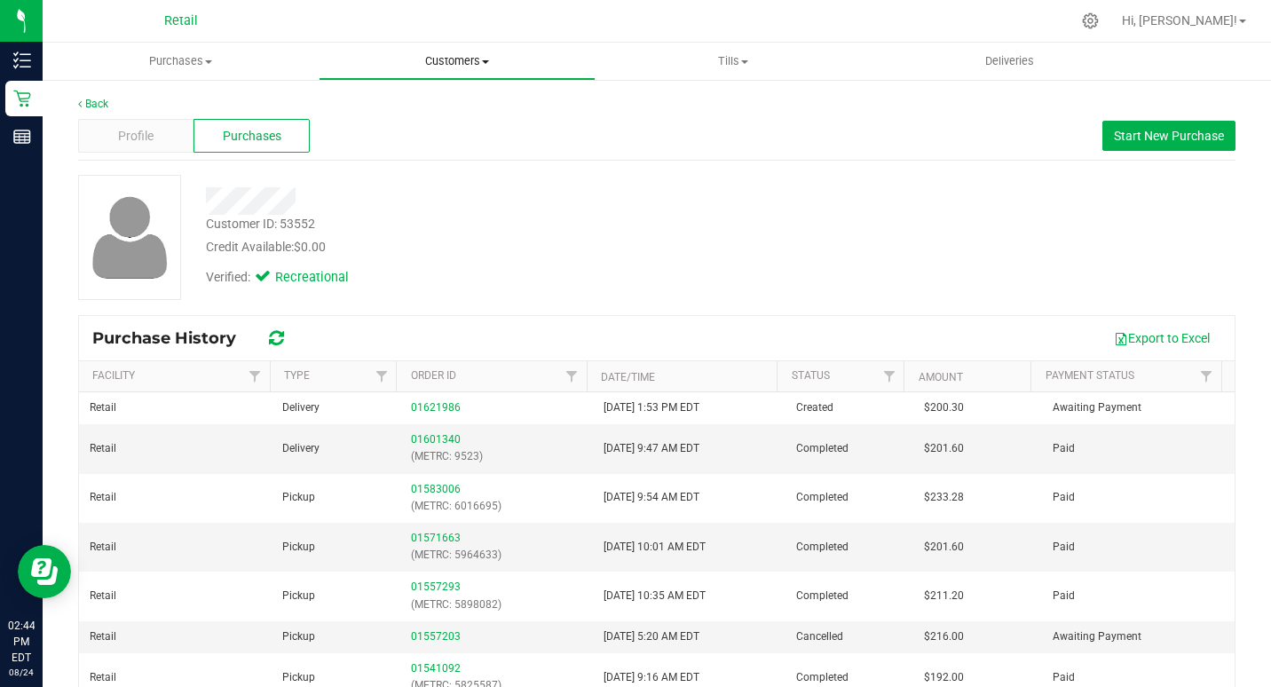
click at [484, 54] on span "Customers" at bounding box center [457, 61] width 274 height 16
click at [374, 107] on span "All customers" at bounding box center [383, 106] width 128 height 15
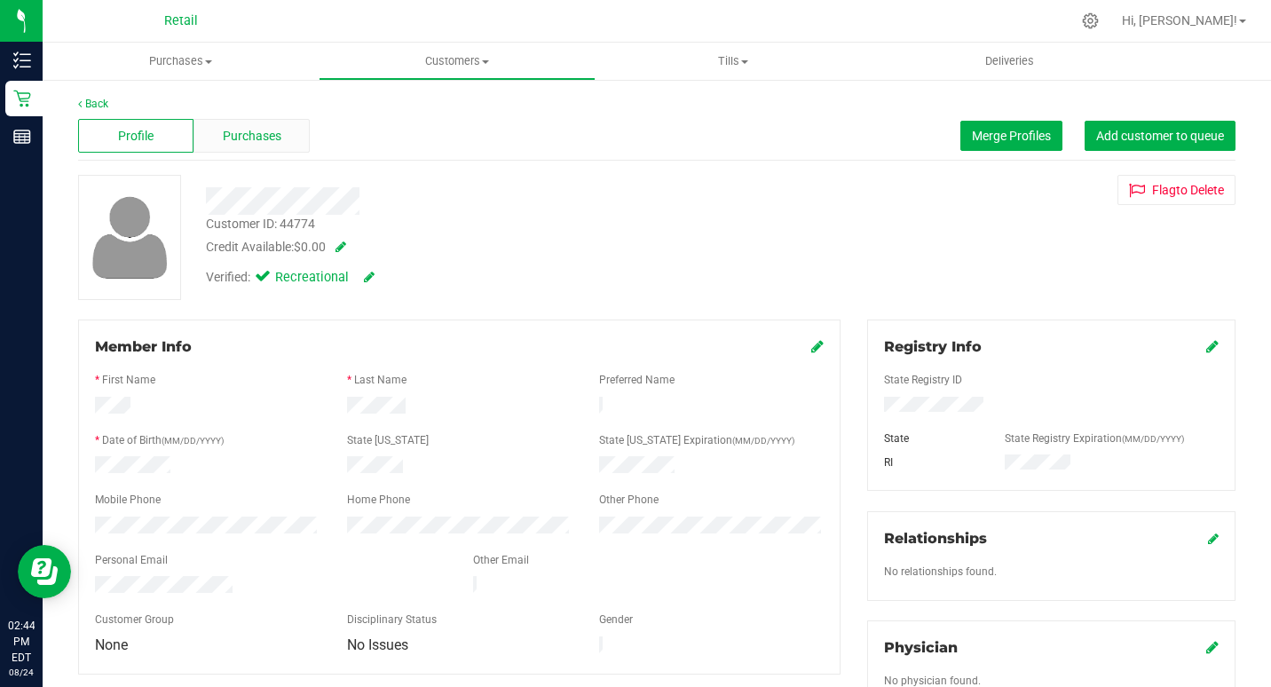
click at [281, 133] on div "Purchases" at bounding box center [251, 136] width 115 height 34
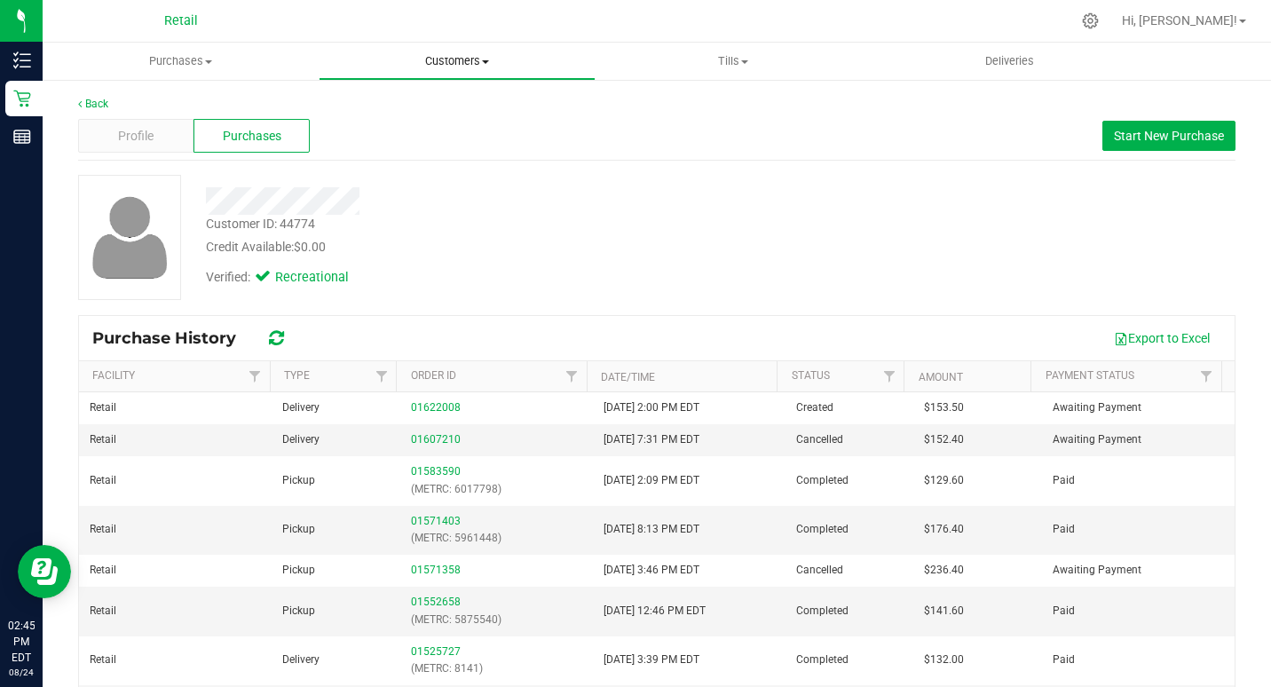
click at [488, 58] on span "Customers" at bounding box center [457, 61] width 274 height 16
click at [390, 107] on span "All customers" at bounding box center [383, 106] width 128 height 15
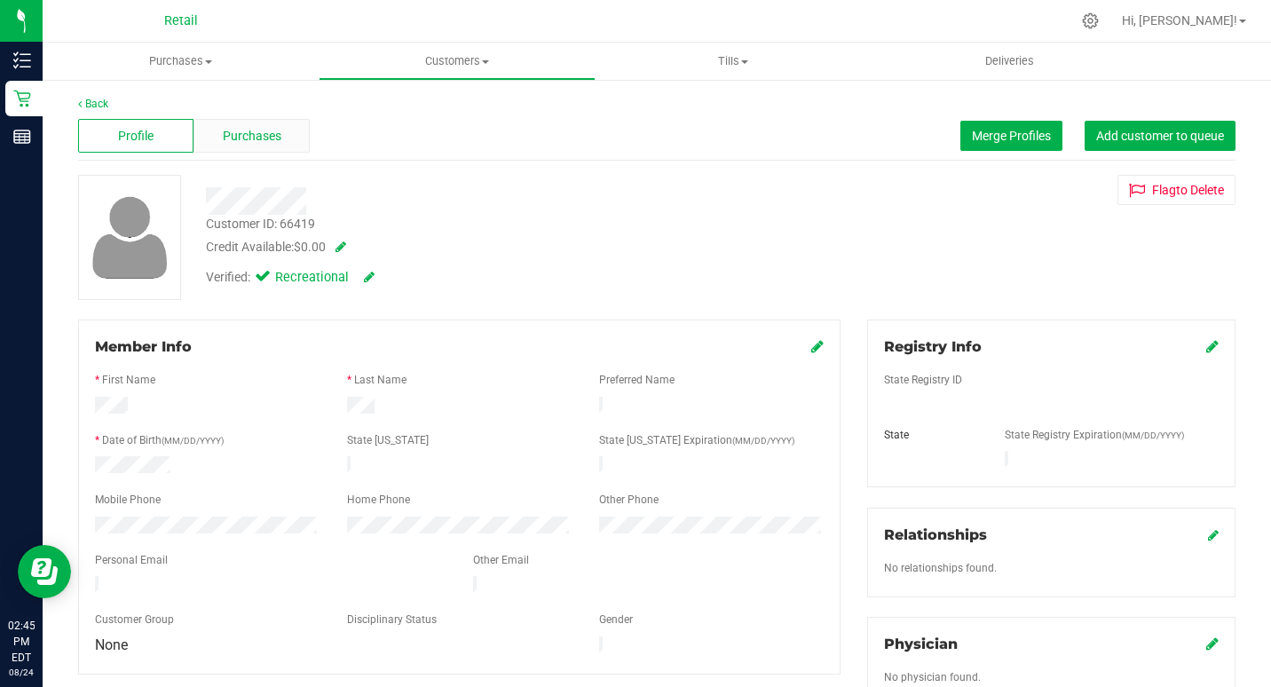
click at [247, 139] on span "Purchases" at bounding box center [252, 136] width 59 height 19
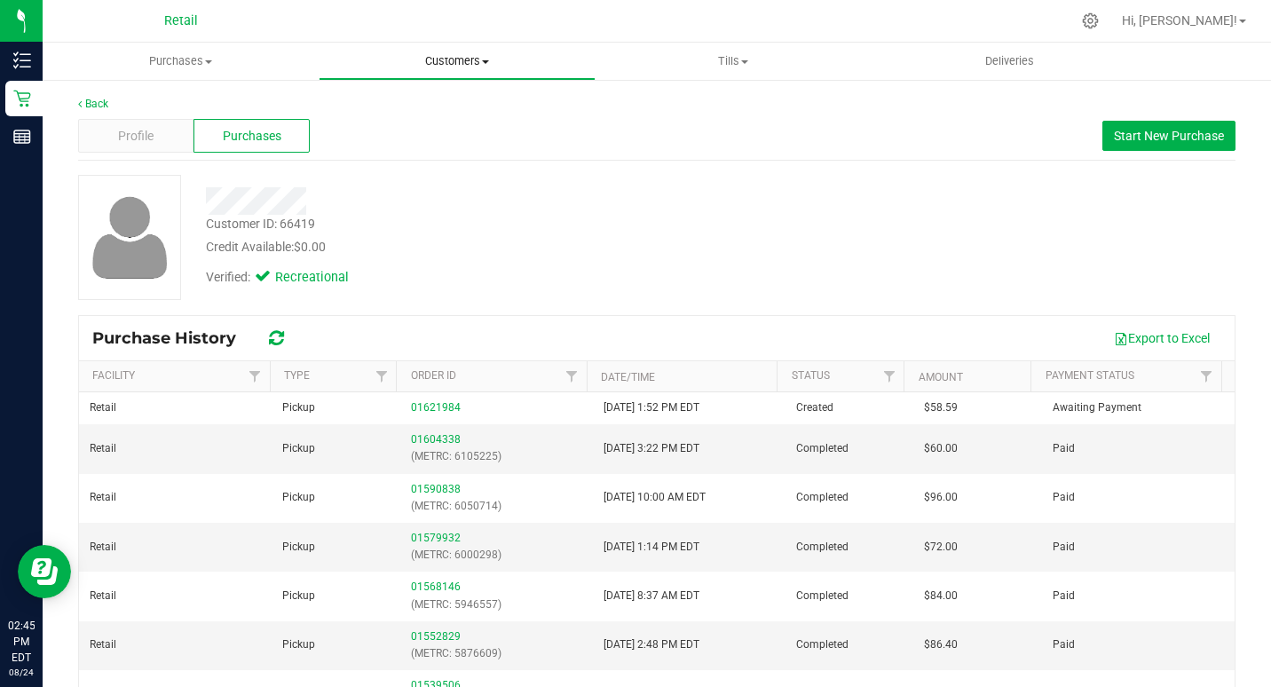
click at [455, 61] on span "Customers" at bounding box center [457, 61] width 274 height 16
click at [373, 97] on li "All customers" at bounding box center [457, 107] width 276 height 21
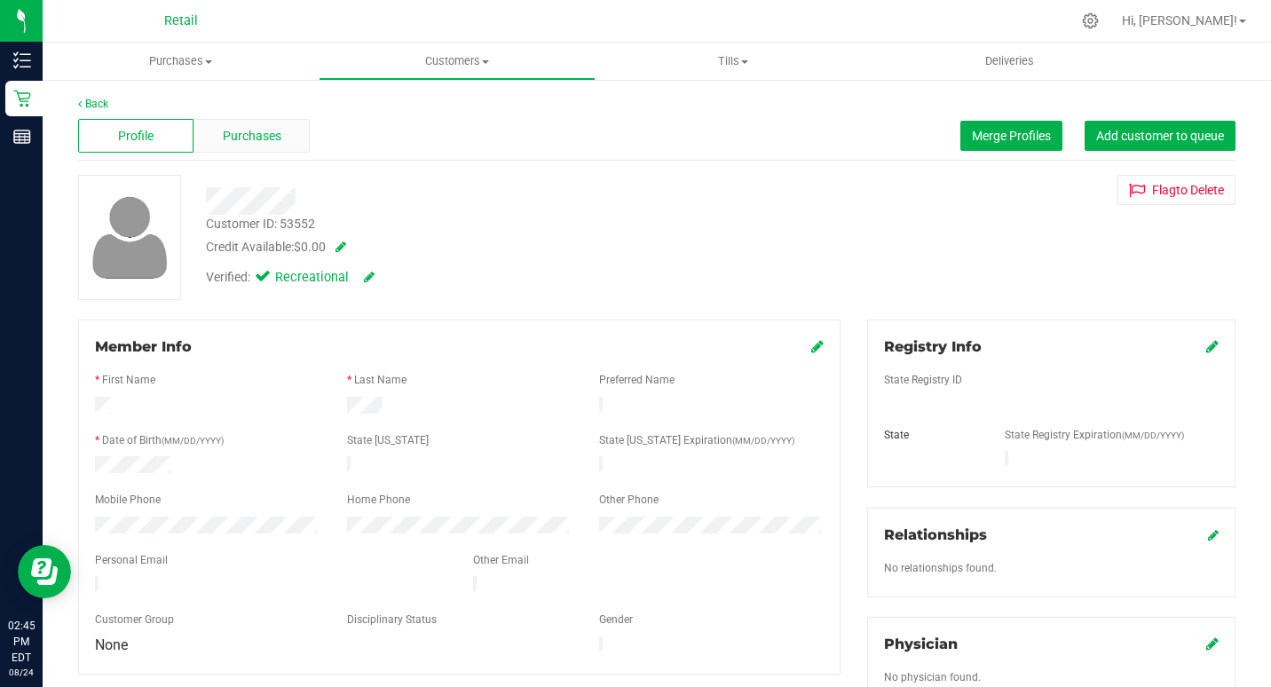
click at [256, 136] on span "Purchases" at bounding box center [252, 136] width 59 height 19
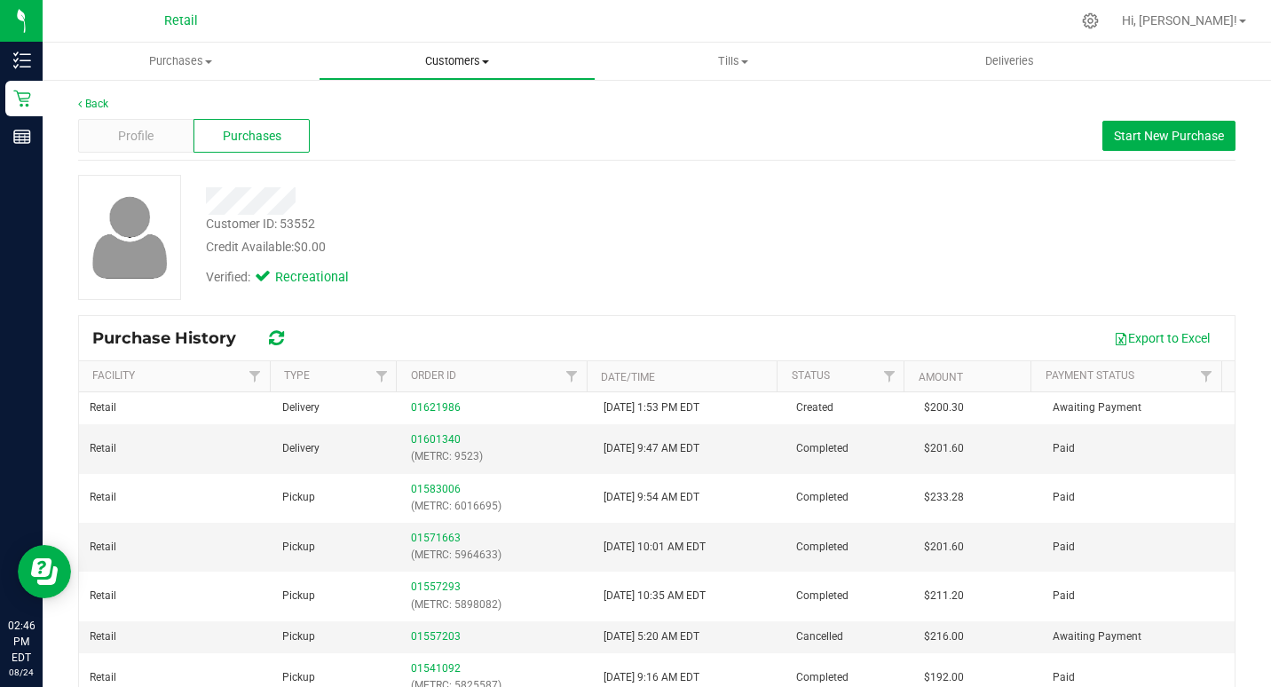
click at [476, 67] on span "Customers" at bounding box center [457, 61] width 274 height 16
click at [376, 107] on span "All customers" at bounding box center [383, 106] width 128 height 15
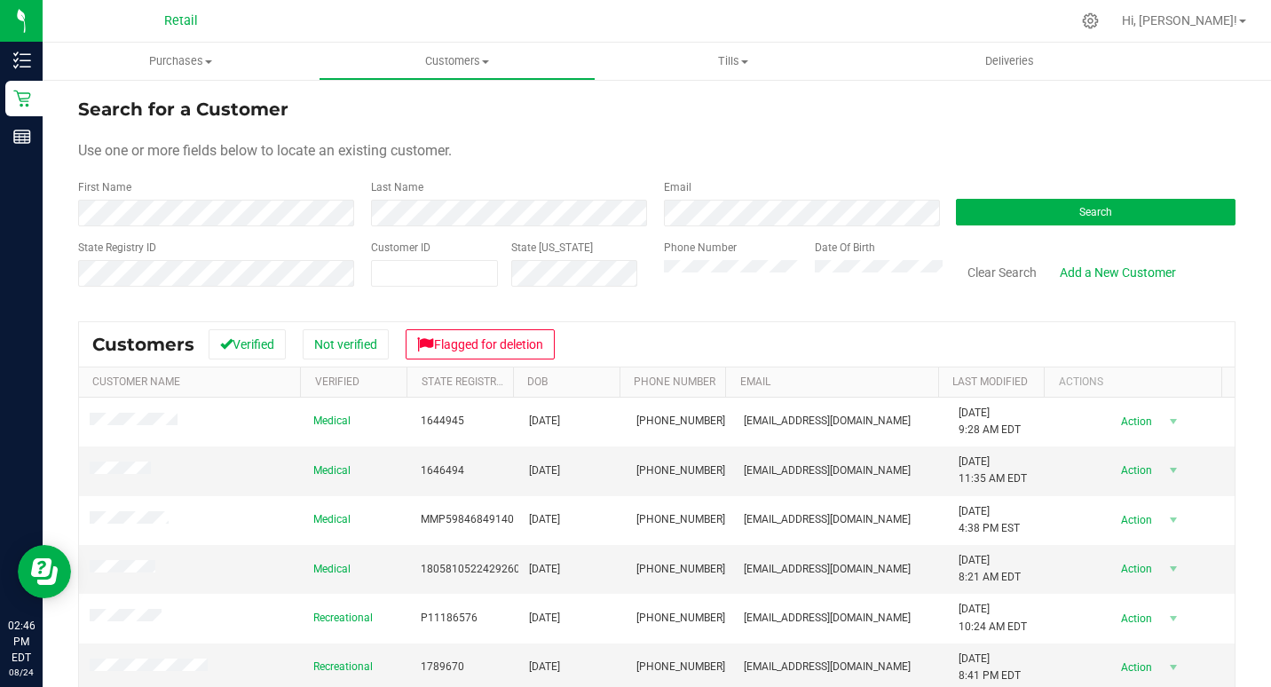
click at [292, 199] on div "First Name" at bounding box center [218, 202] width 280 height 47
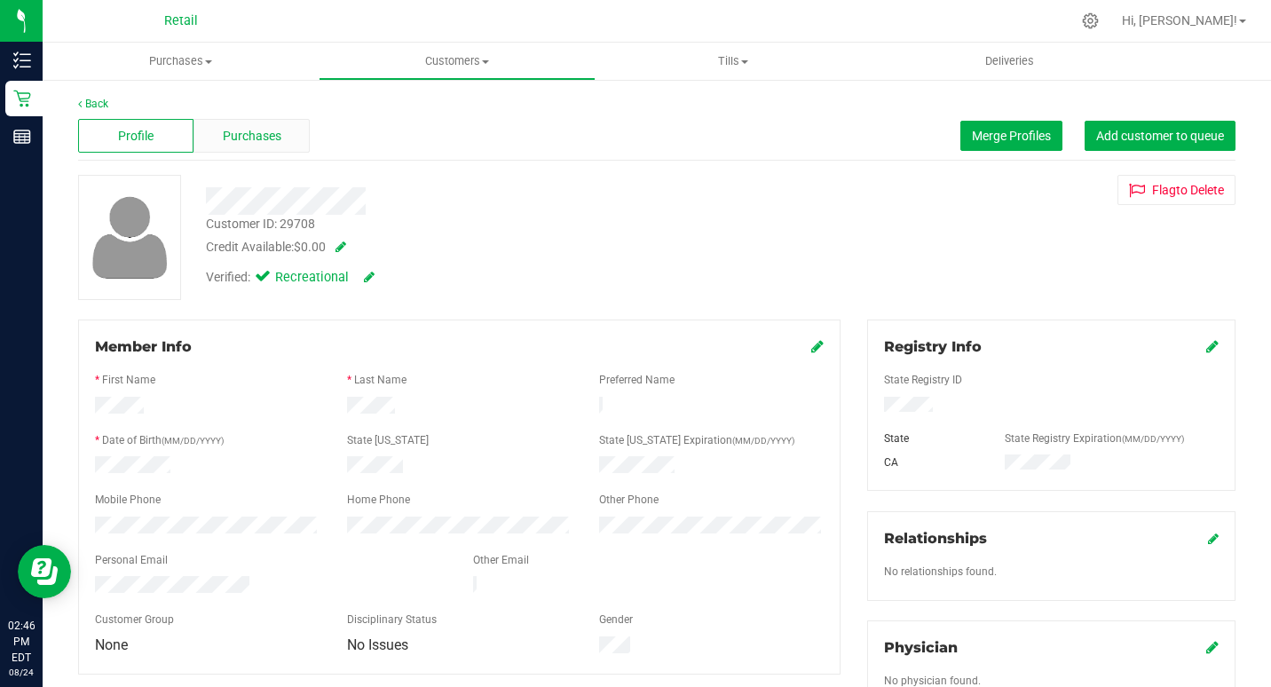
click at [276, 129] on span "Purchases" at bounding box center [252, 136] width 59 height 19
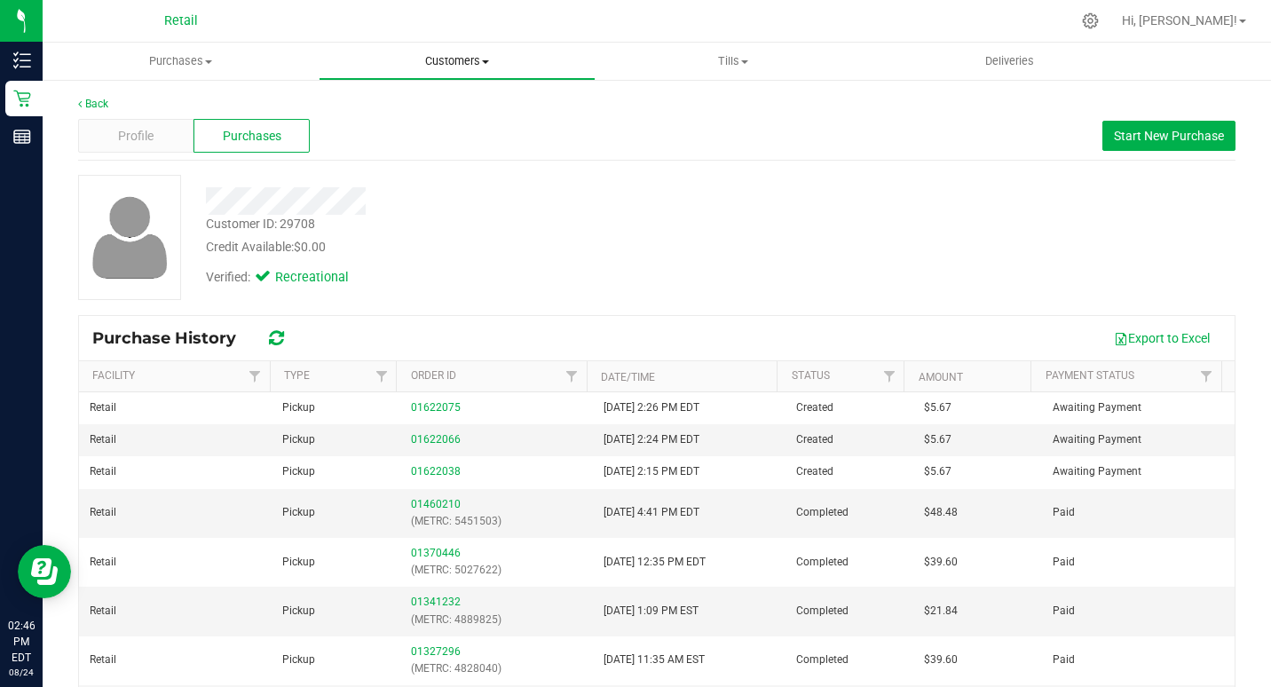
click at [433, 50] on uib-tab-heading "Customers All customers Add a new customer All physicians" at bounding box center [457, 61] width 274 height 36
click at [390, 100] on span "All customers" at bounding box center [383, 106] width 128 height 15
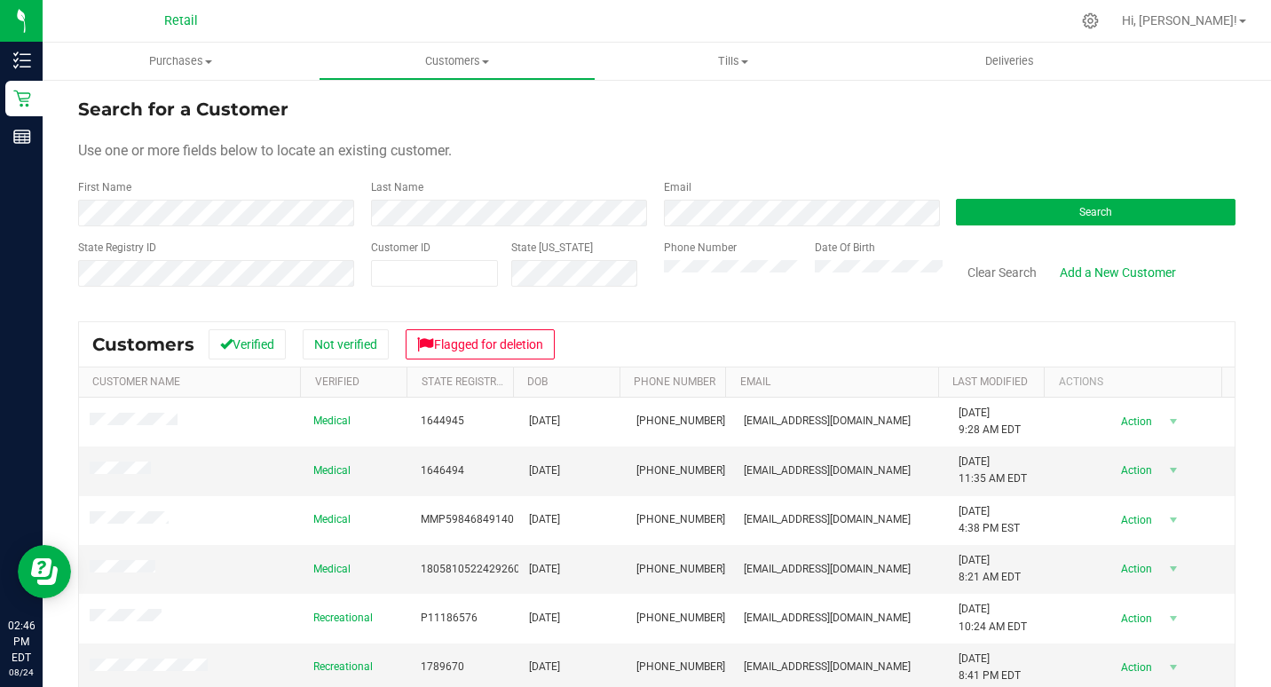
click at [173, 230] on form "Search for a Customer Use one or more fields below to locate an existing custom…" at bounding box center [656, 199] width 1157 height 207
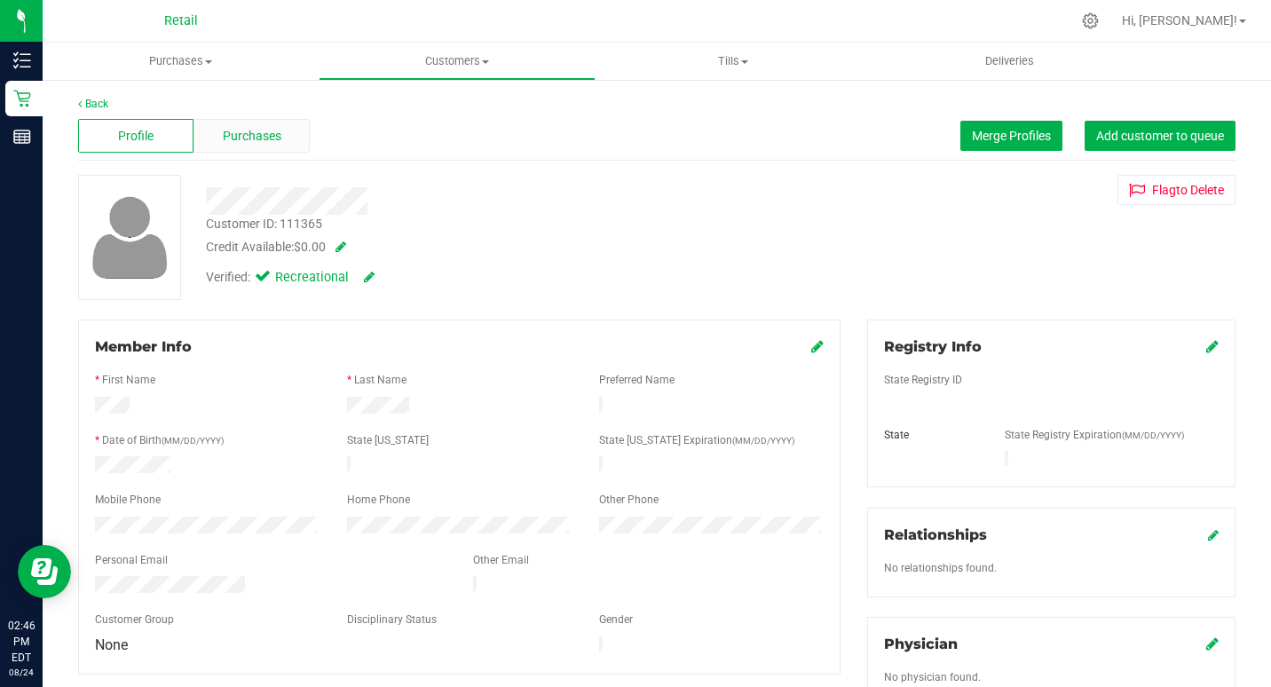
click at [287, 138] on div "Purchases" at bounding box center [251, 136] width 115 height 34
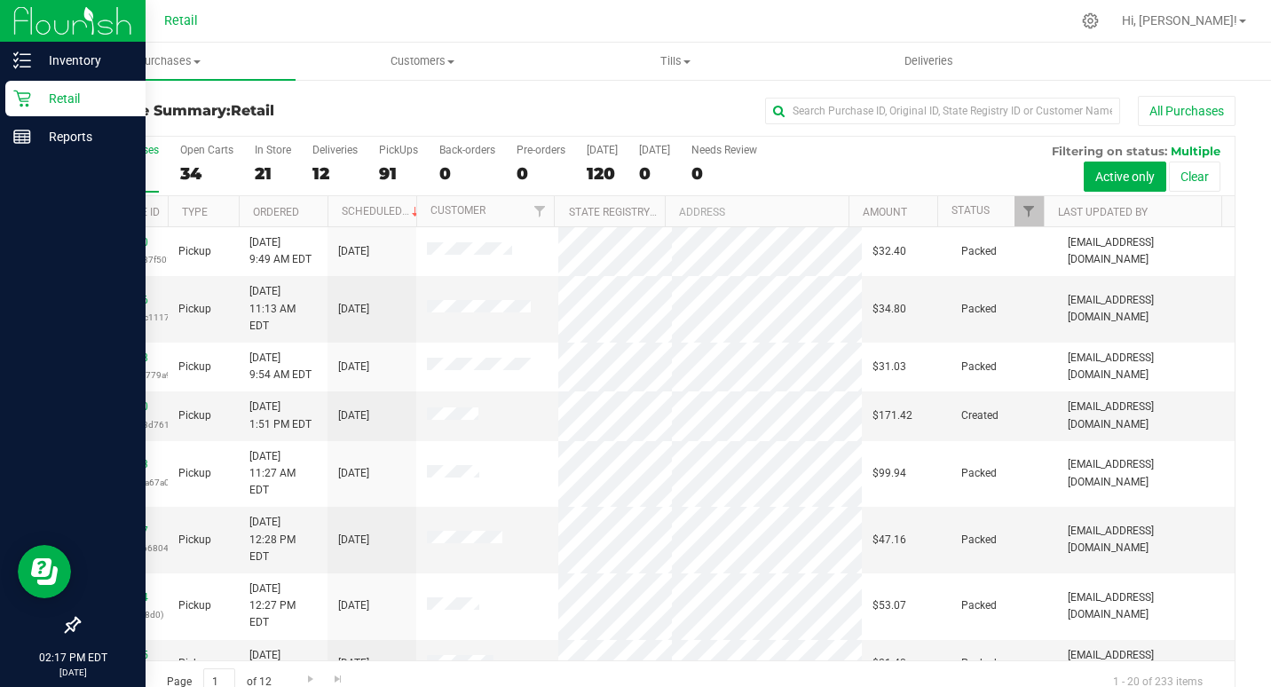
click at [33, 96] on p "Retail" at bounding box center [84, 98] width 107 height 21
click at [26, 107] on div "Retail" at bounding box center [75, 99] width 140 height 36
click at [74, 62] on p "Inventory" at bounding box center [84, 60] width 107 height 21
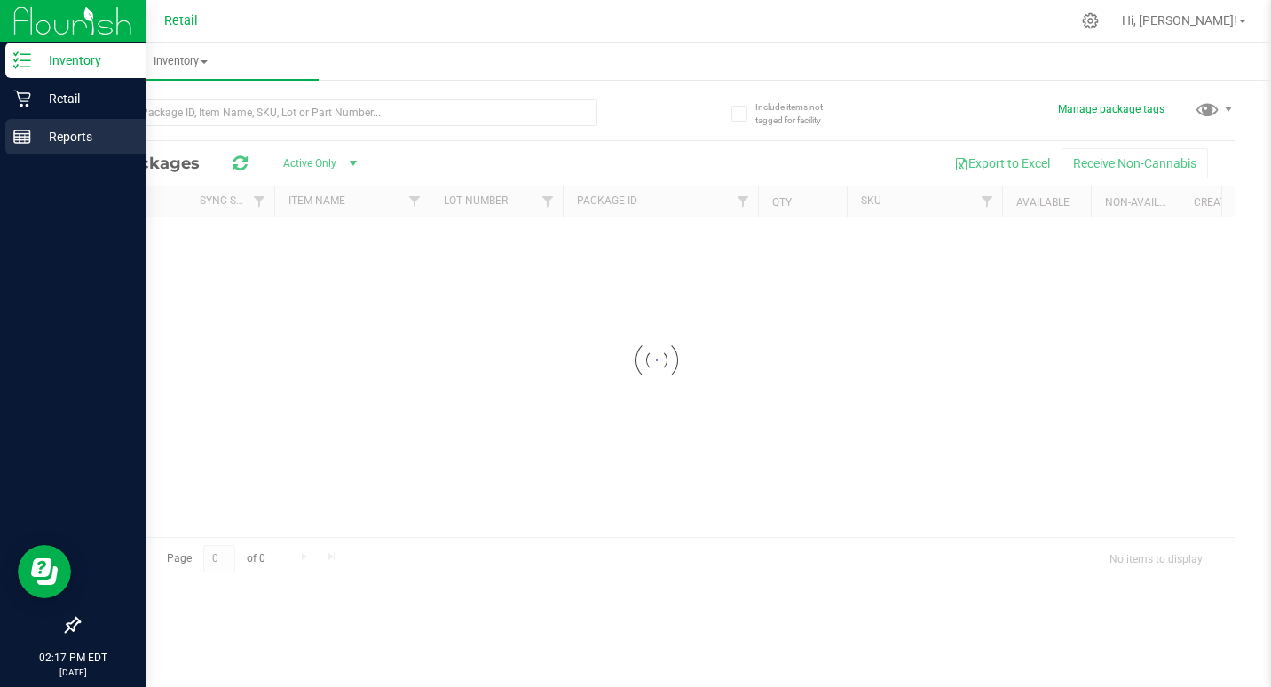
click at [42, 136] on p "Reports" at bounding box center [84, 136] width 107 height 21
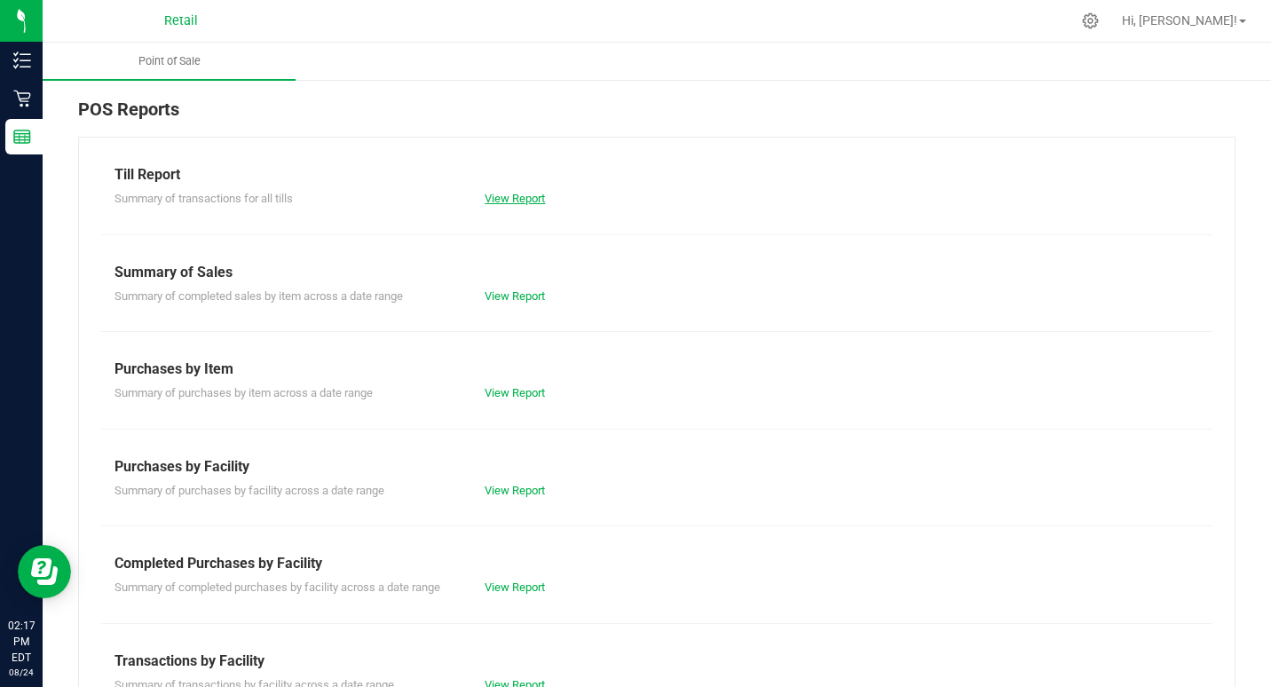
click at [504, 195] on link "View Report" at bounding box center [515, 198] width 60 height 13
